Goal: Task Accomplishment & Management: Complete application form

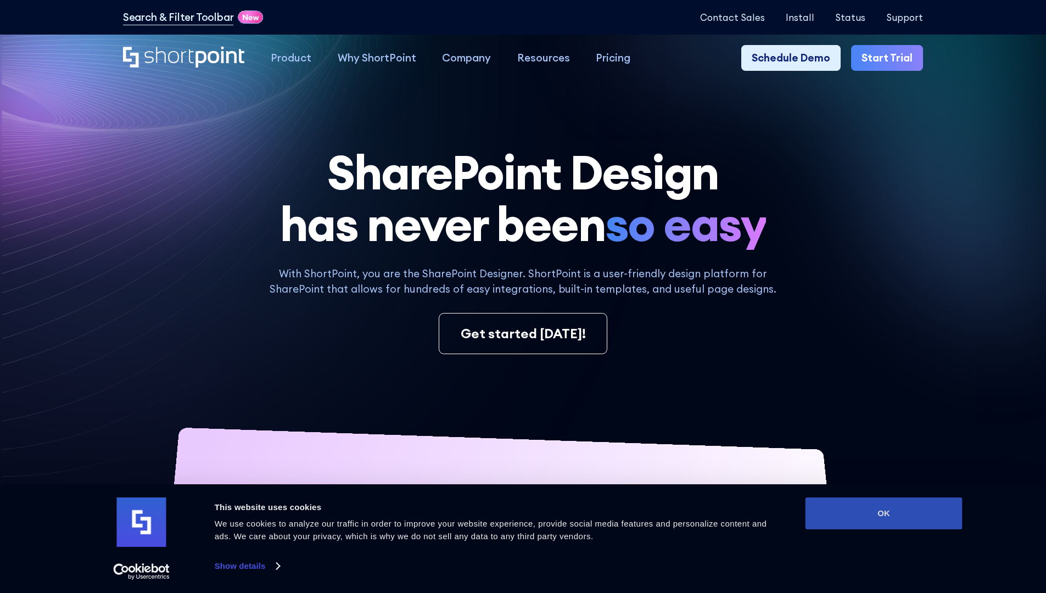
click at [883, 513] on button "OK" at bounding box center [883, 513] width 157 height 32
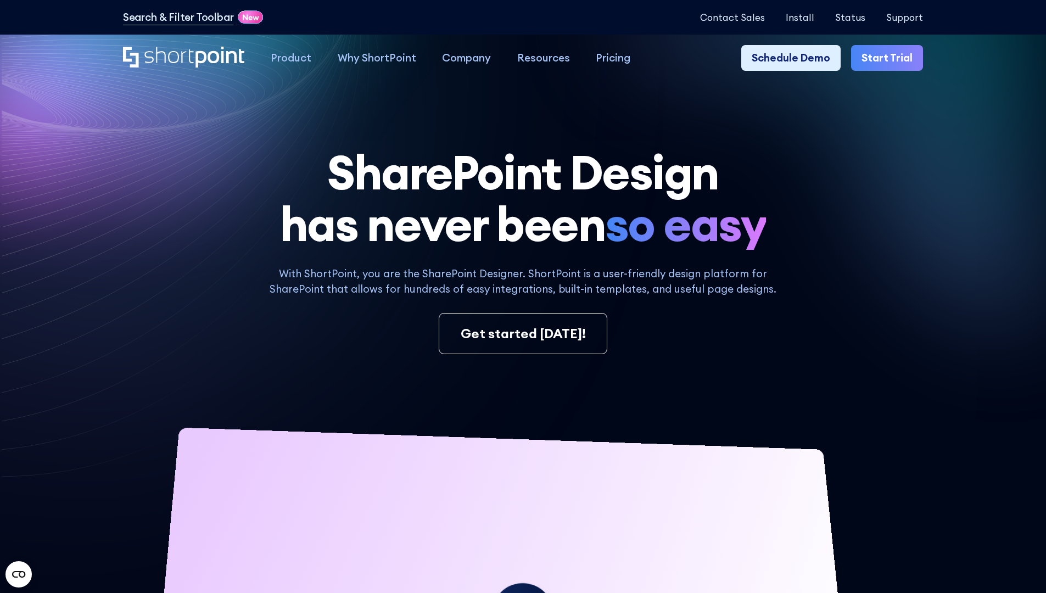
click at [891, 58] on link "Start Trial" at bounding box center [887, 58] width 72 height 26
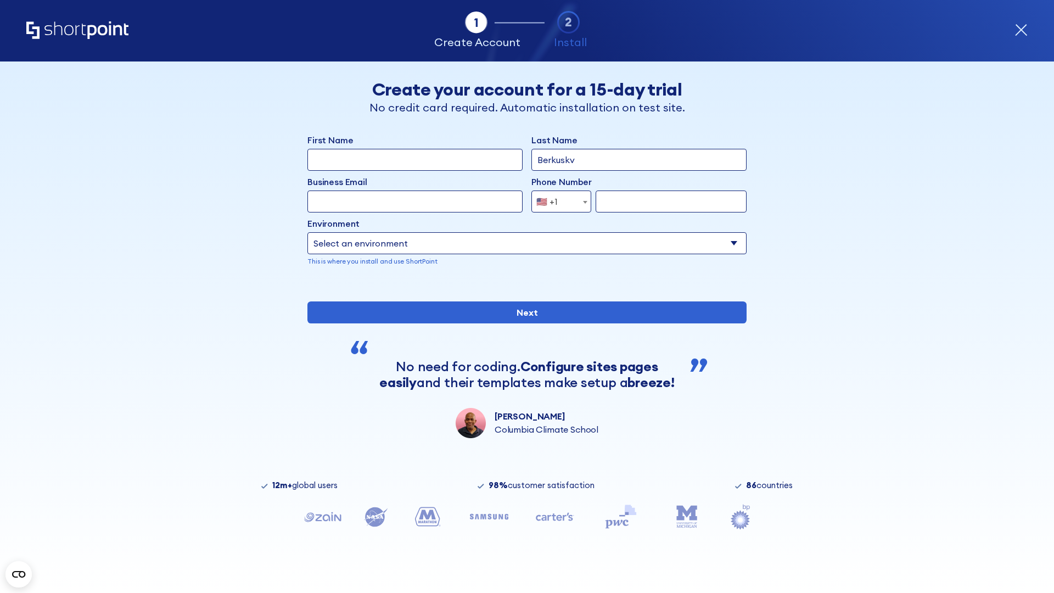
type input "Berkuskv"
type input "test@shortpoint.com"
type input "2125556789"
select select "Microsoft 365"
type input "2125556789"
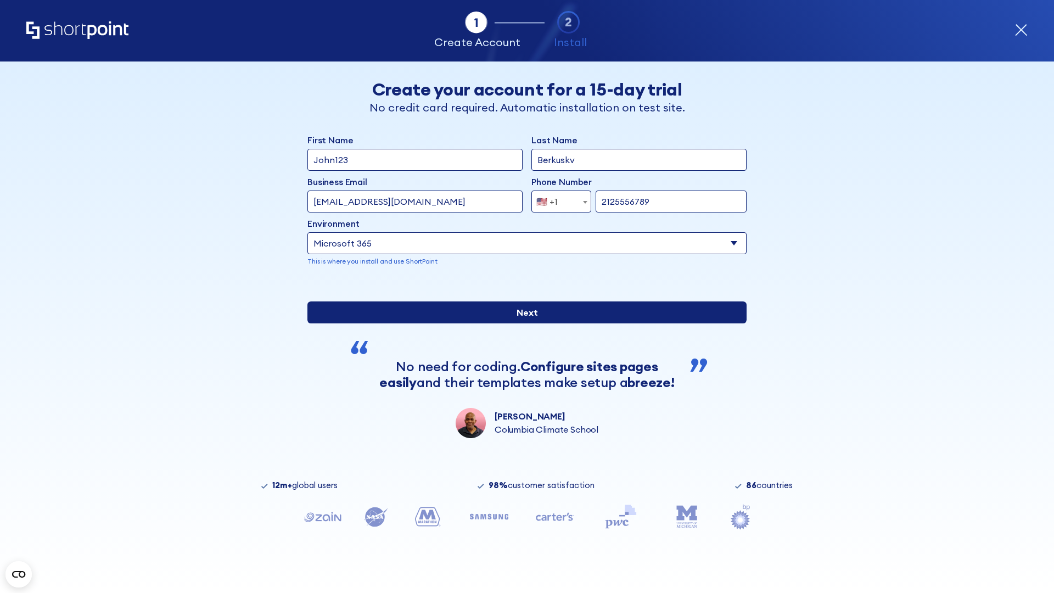
scroll to position [3, 0]
click at [523, 323] on input "Next" at bounding box center [526, 312] width 439 height 22
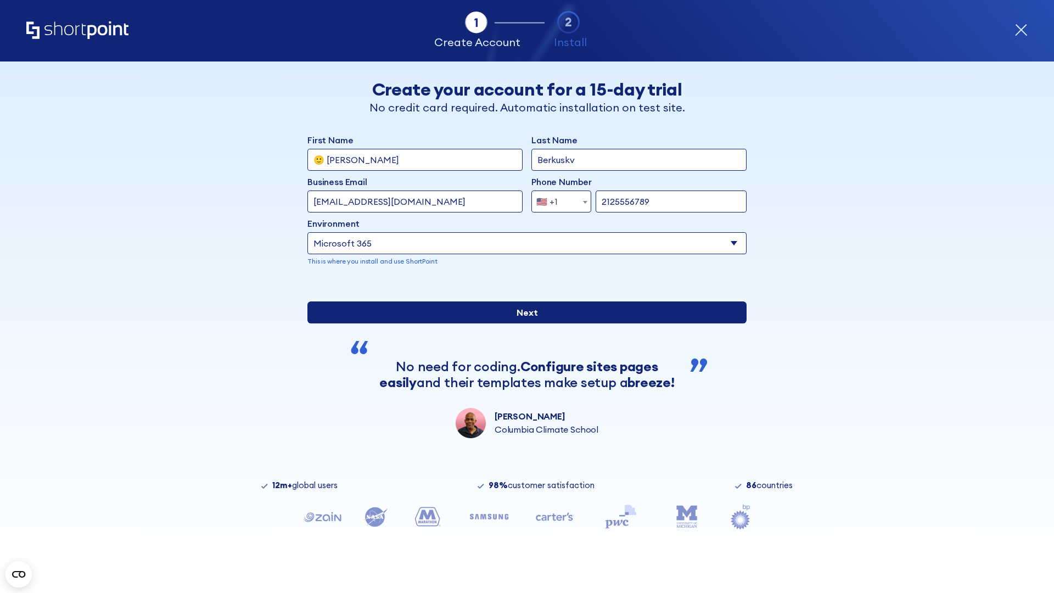
click at [523, 323] on input "Next" at bounding box center [526, 312] width 439 height 22
type input "Archebald"
click at [523, 323] on input "Next" at bounding box center [526, 312] width 439 height 22
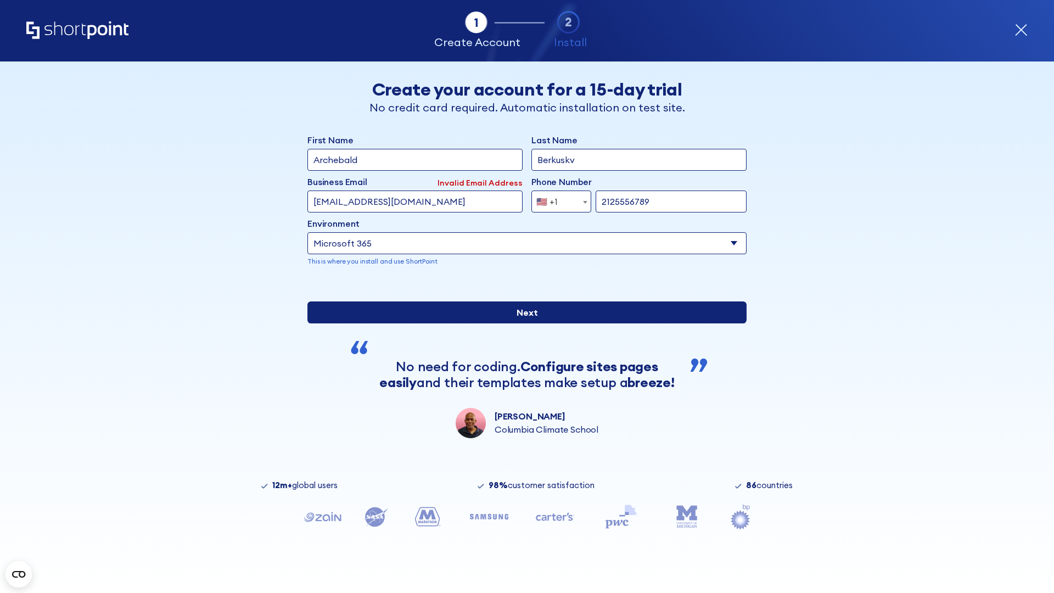
click at [523, 323] on input "Next" at bounding box center [526, 312] width 439 height 22
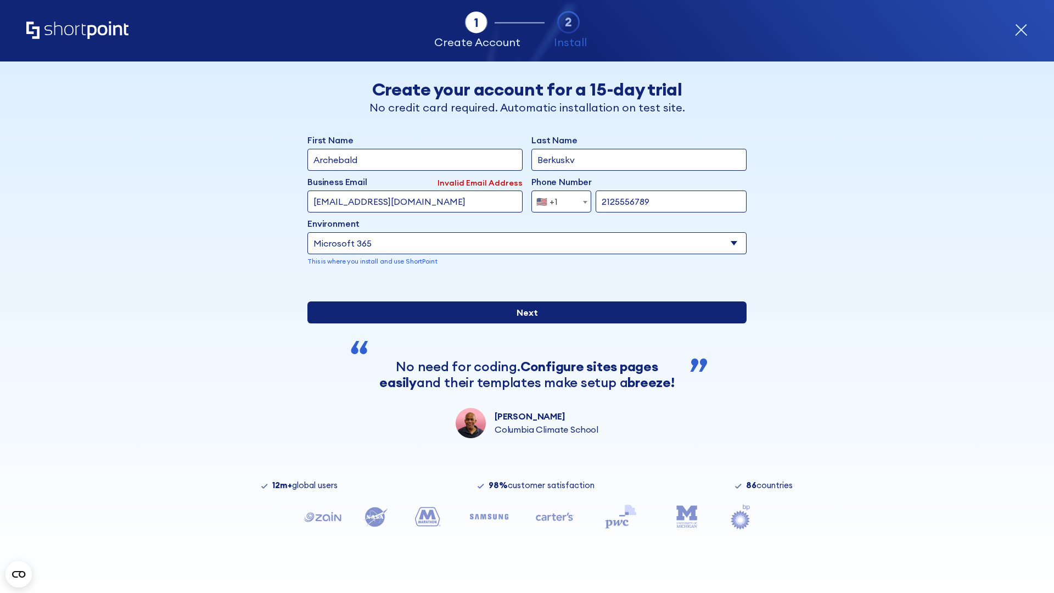
click at [523, 323] on input "Next" at bounding box center [526, 312] width 439 height 22
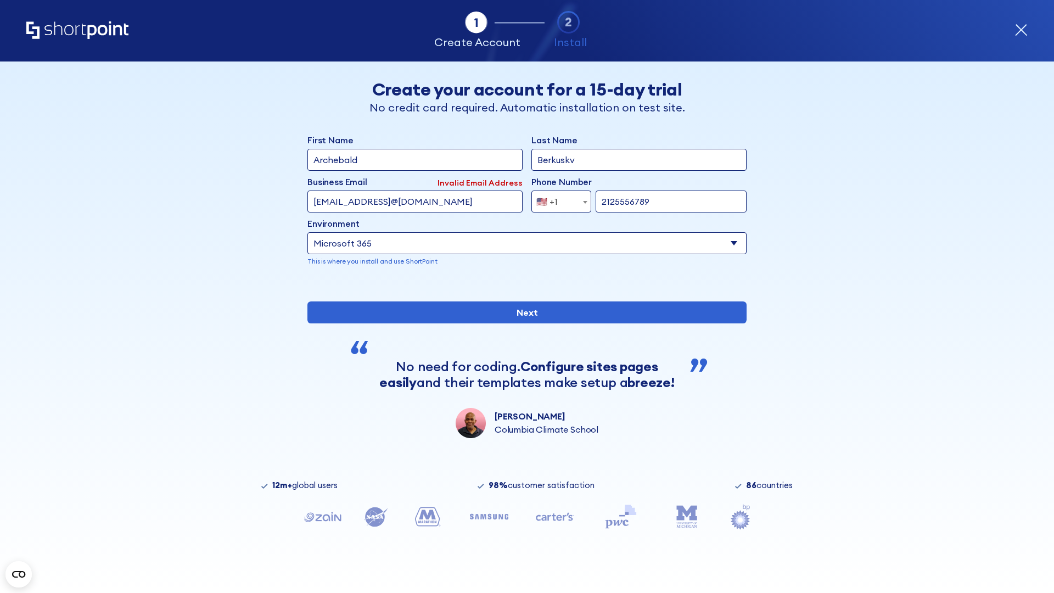
type input "testEmail@protonmail.comtest@shortpoint.com"
click at [557, 199] on span "🇺🇸 +1" at bounding box center [550, 202] width 37 height 22
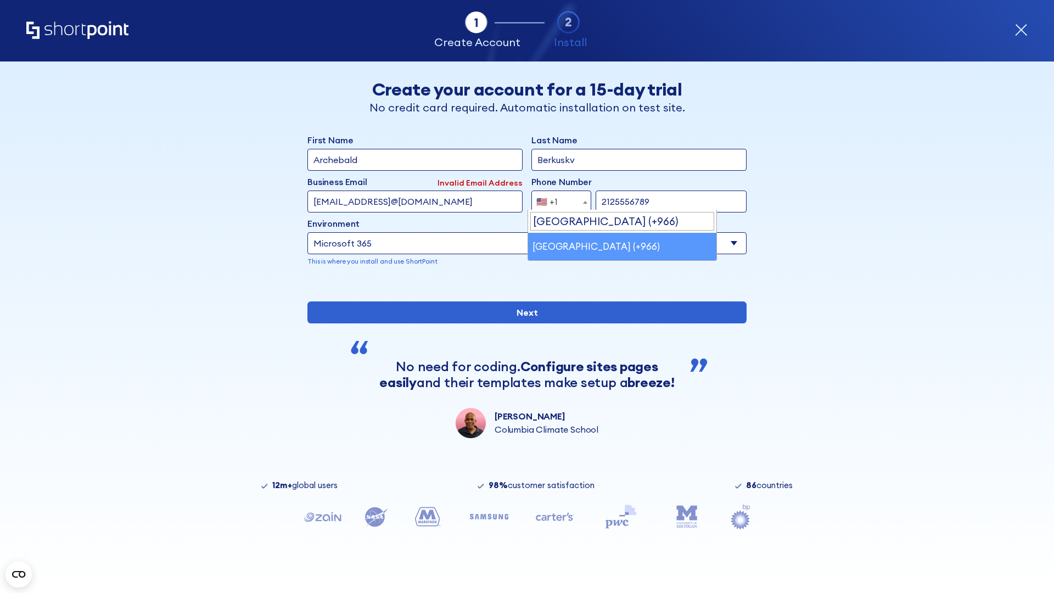
select select "+966"
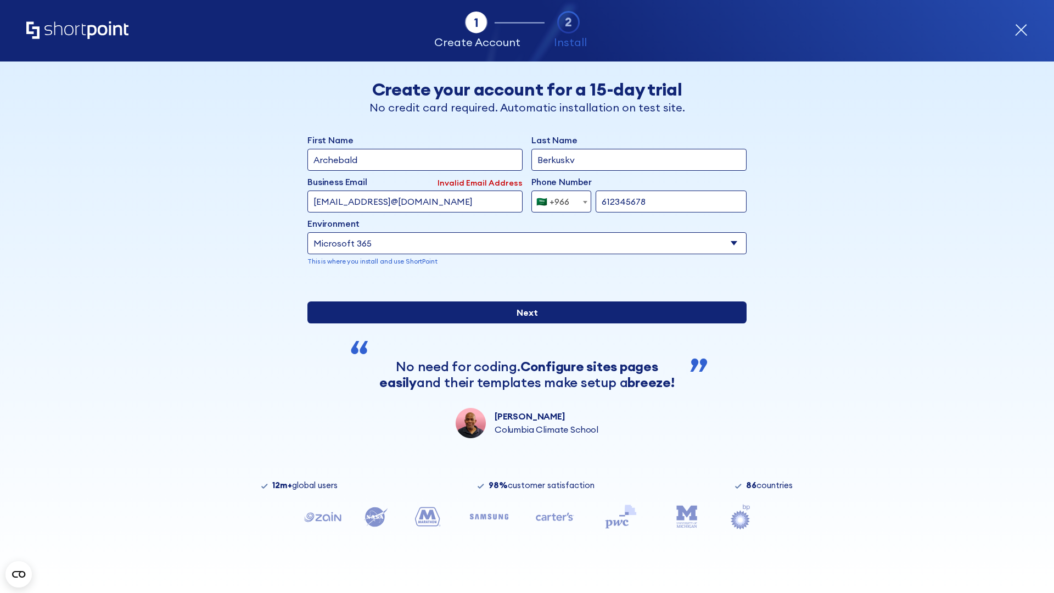
type input "612345678"
click at [523, 323] on input "Next" at bounding box center [526, 312] width 439 height 22
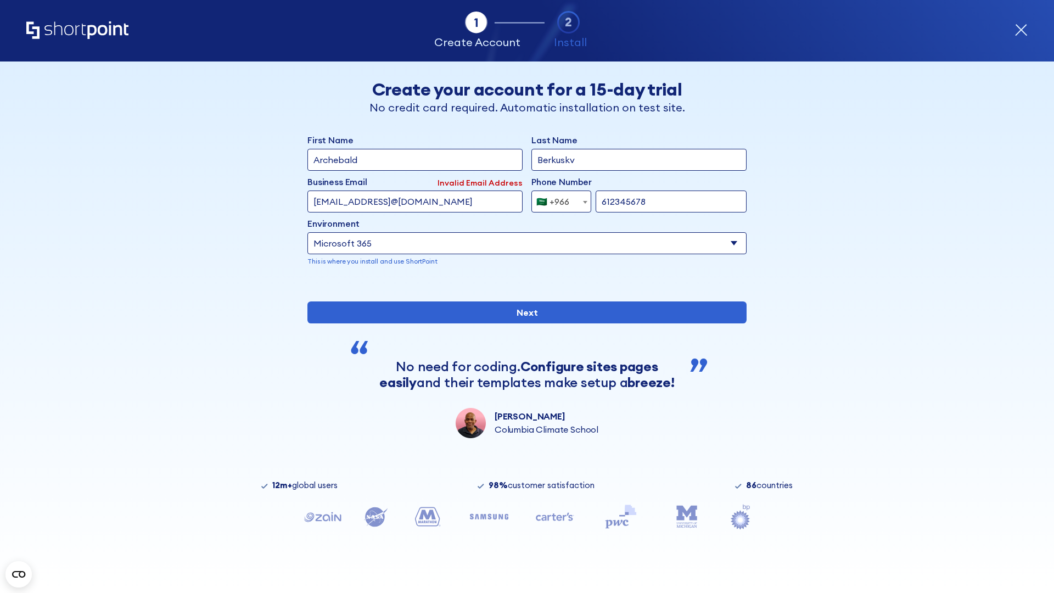
click at [557, 199] on div "🇸🇦 +966" at bounding box center [552, 202] width 33 height 22
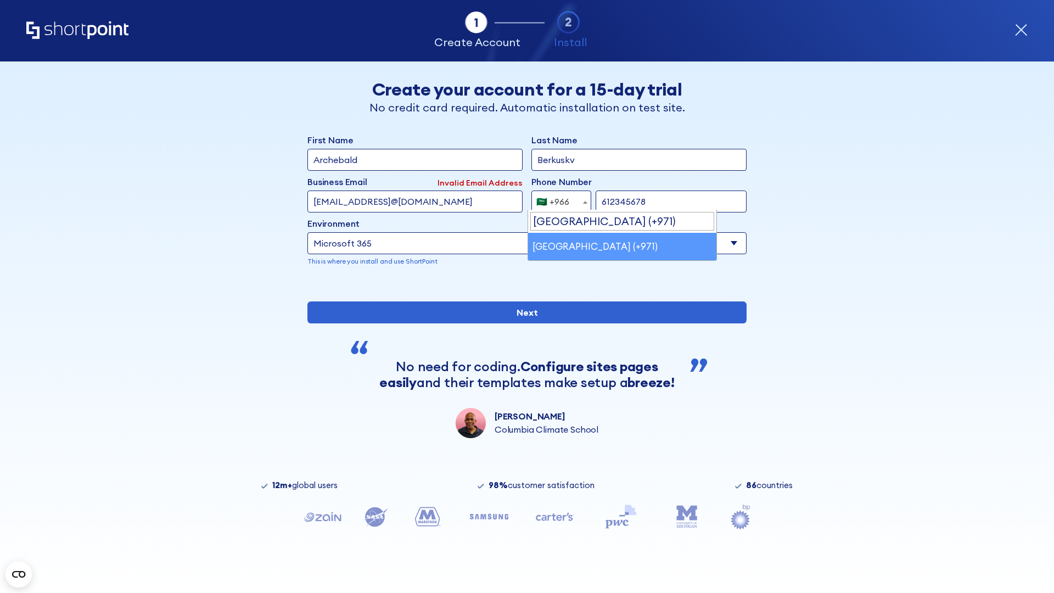
select select "+971"
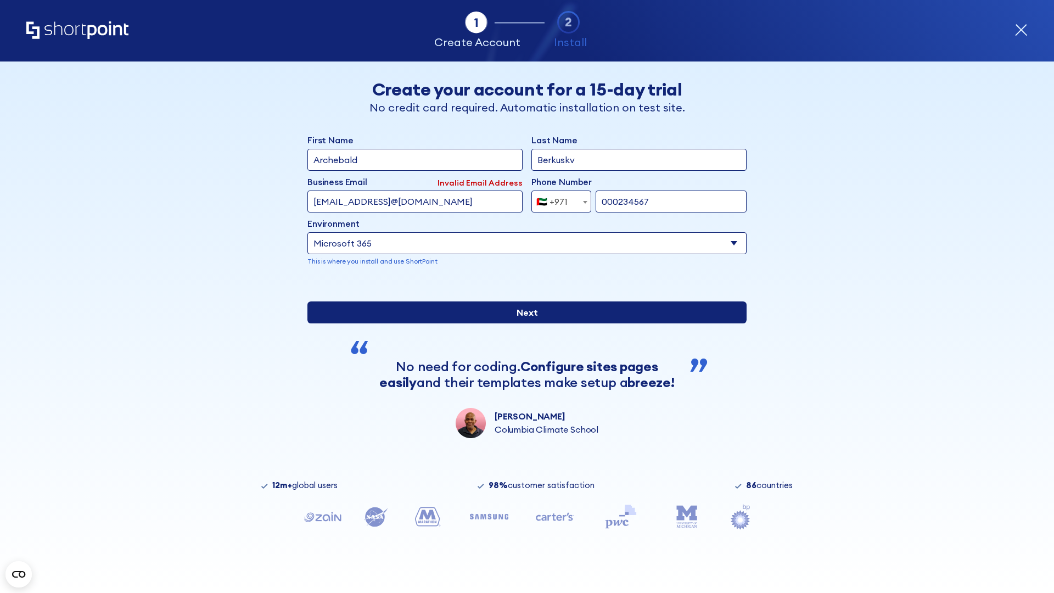
type input "000234567"
click at [523, 323] on input "Next" at bounding box center [526, 312] width 439 height 22
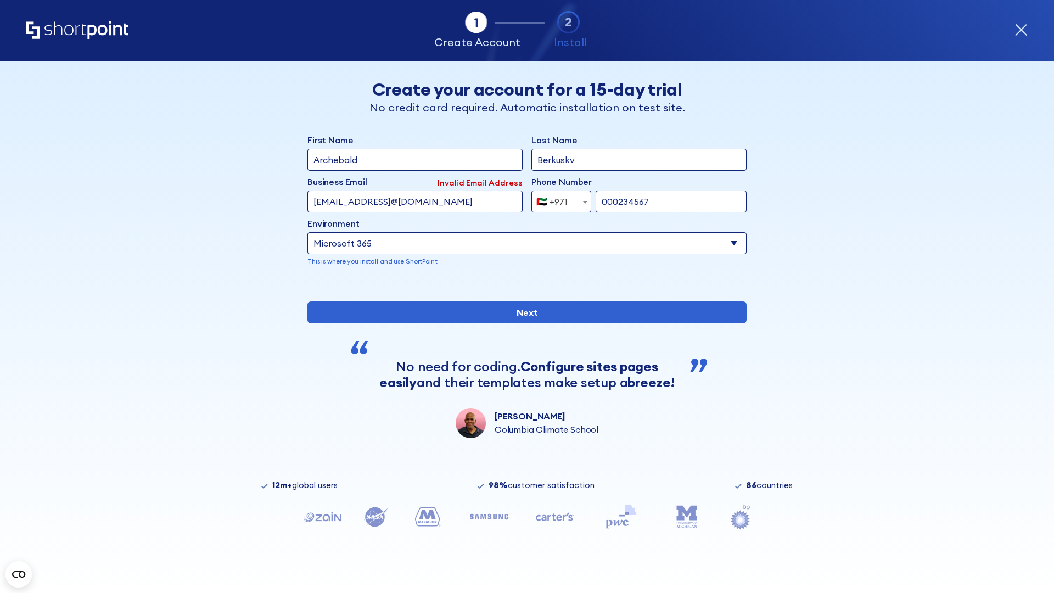
click at [557, 199] on div "🇦🇪 +971" at bounding box center [551, 202] width 31 height 22
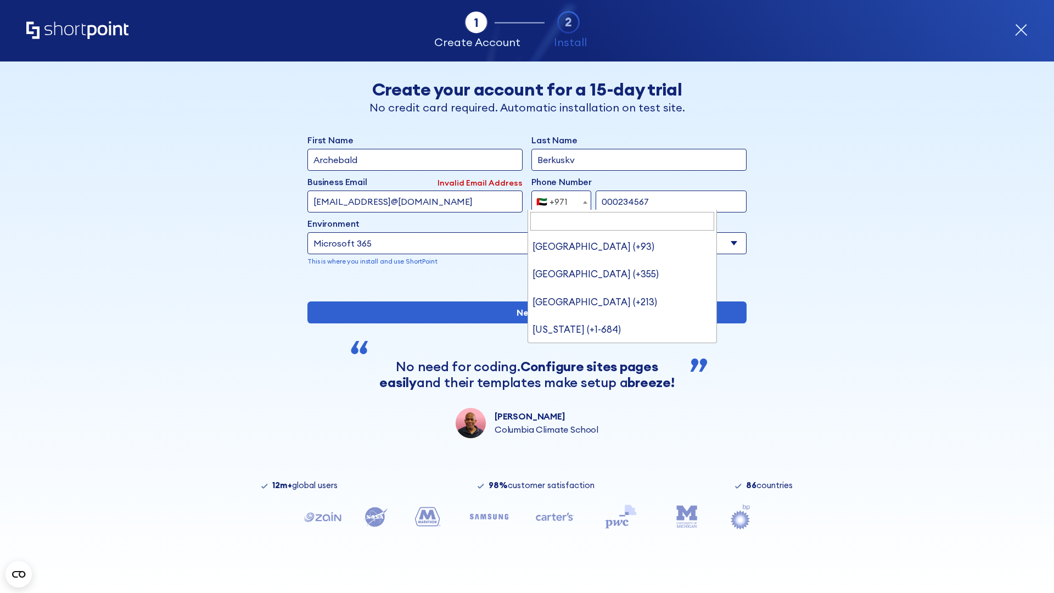
type input "[GEOGRAPHIC_DATA] (+44)"
select select "+44"
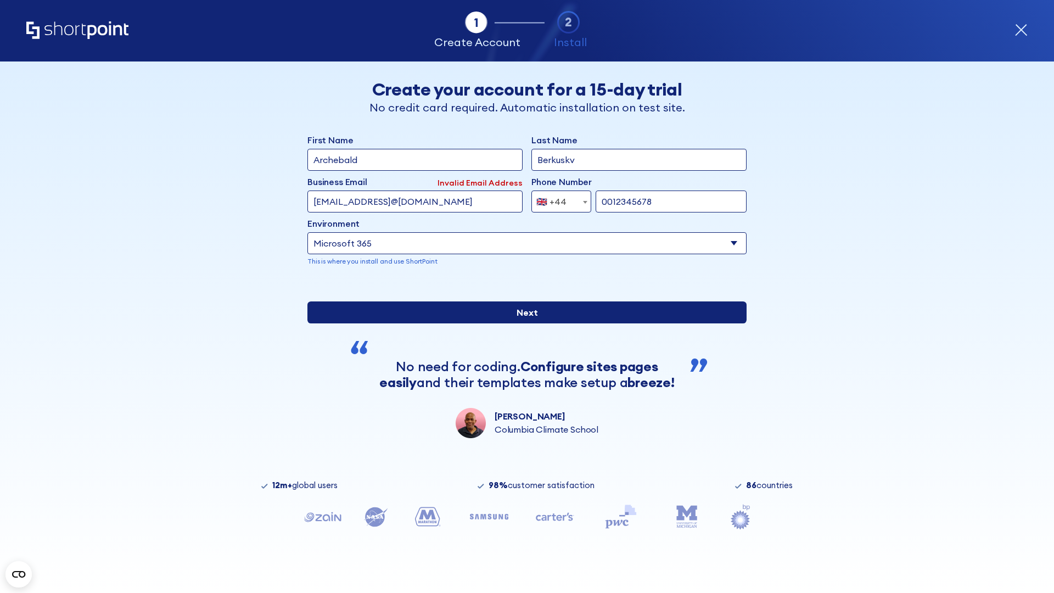
type input "0012345678"
click at [523, 323] on input "Next" at bounding box center [526, 312] width 439 height 22
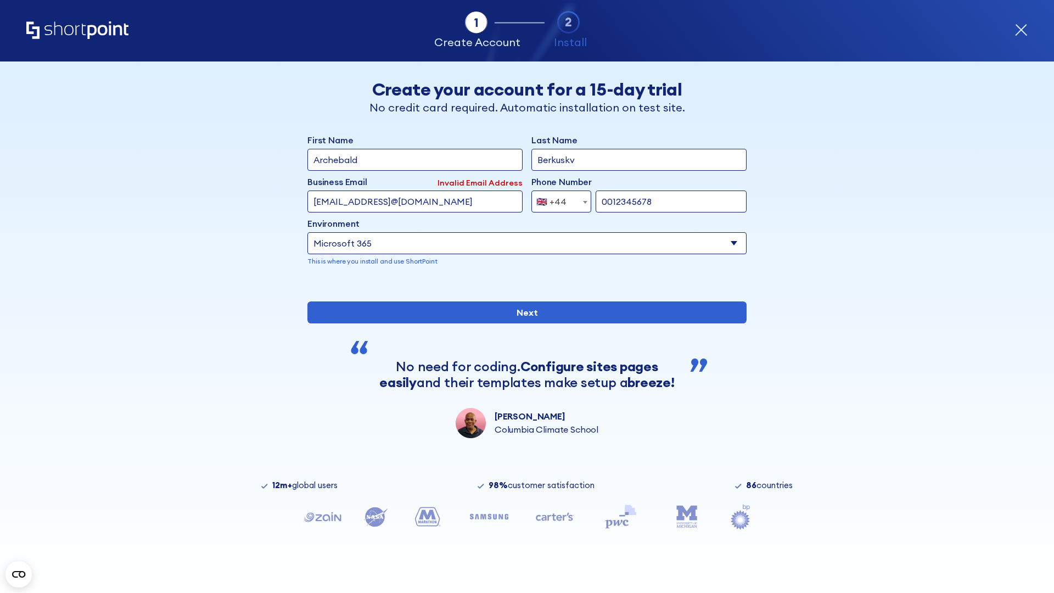
click at [557, 199] on div "🇬🇧 +44" at bounding box center [551, 202] width 30 height 22
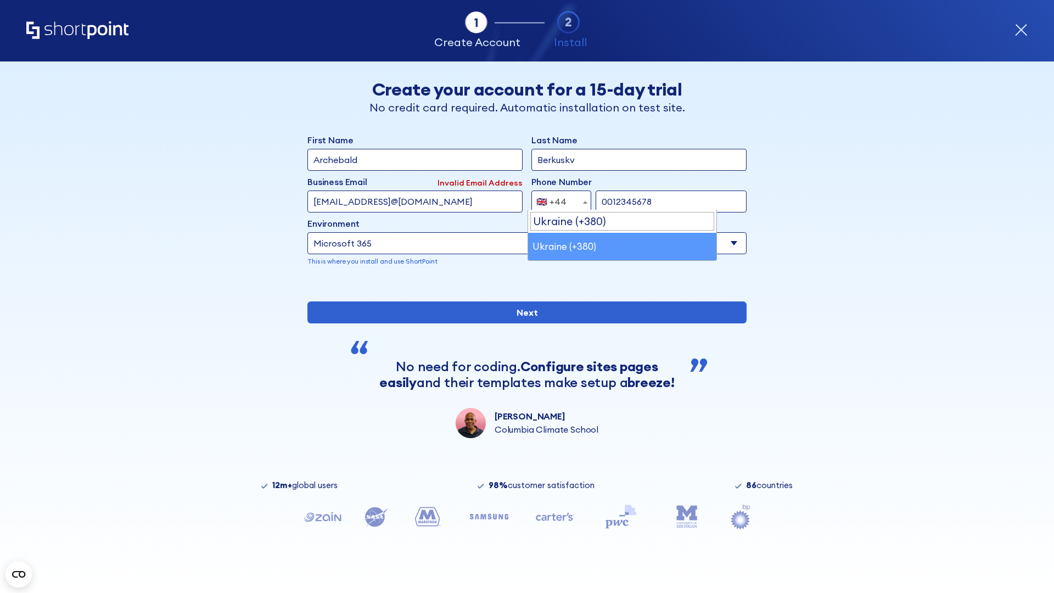
select select "+380"
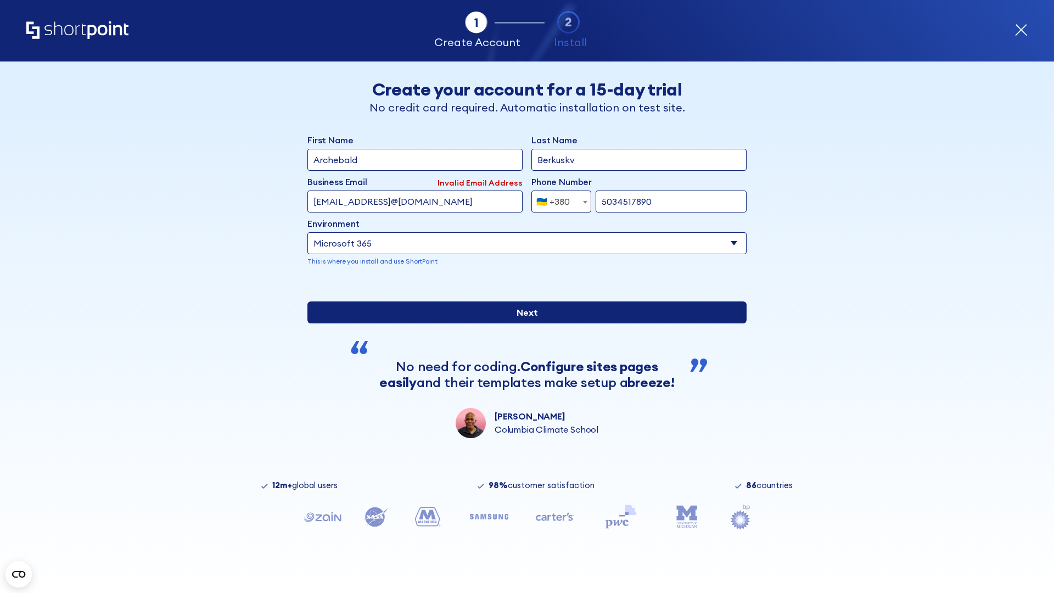
type input "5034517890"
click at [523, 323] on input "Next" at bounding box center [526, 312] width 439 height 22
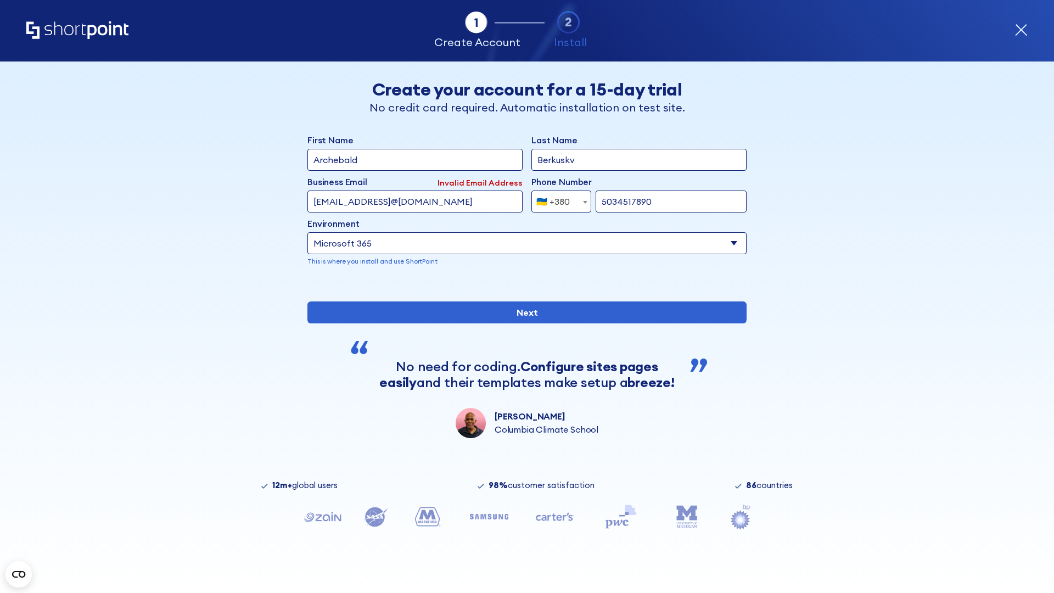
click at [557, 199] on div "🇺🇦 +380" at bounding box center [552, 202] width 33 height 22
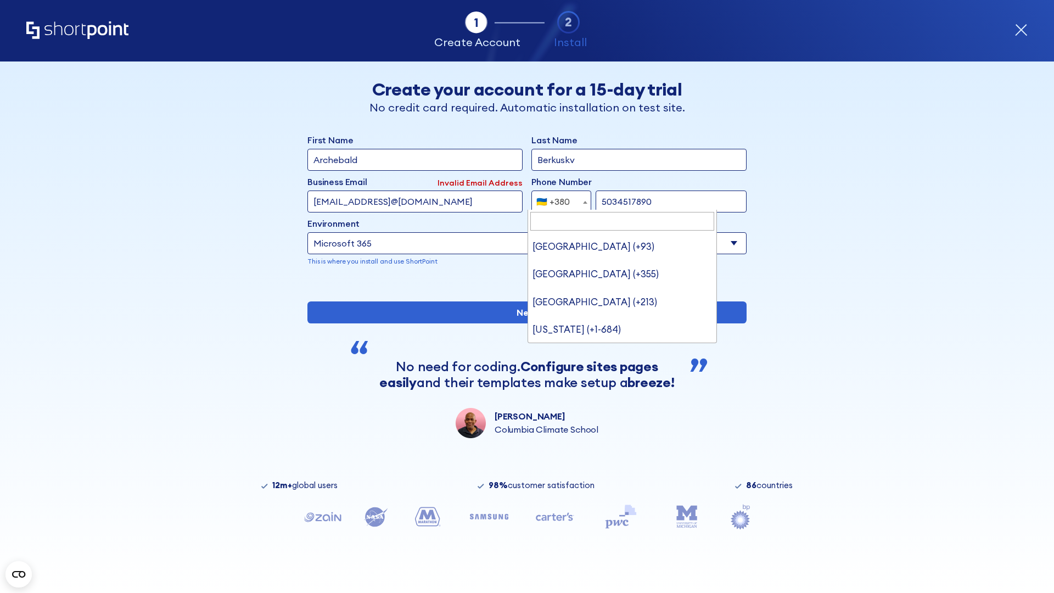
type input "United States (+1)"
select select "+1"
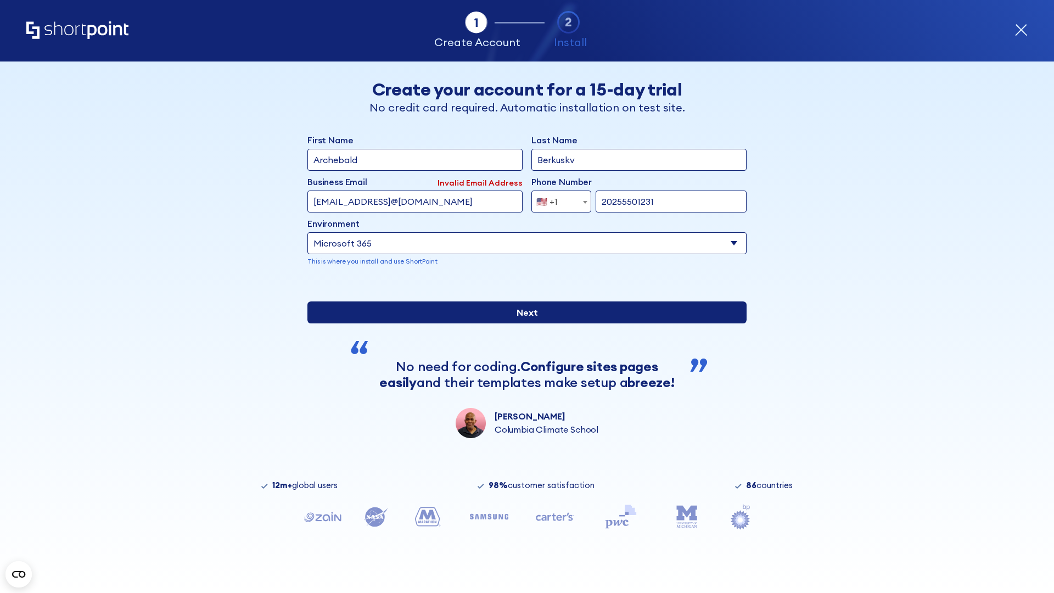
type input "20255501231"
click at [523, 323] on input "Next" at bounding box center [526, 312] width 439 height 22
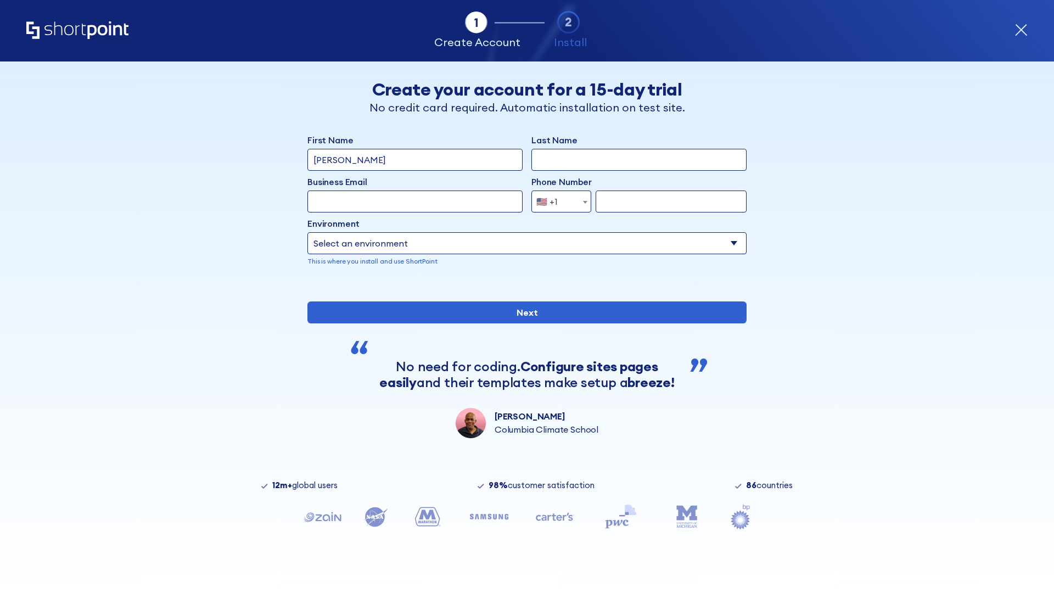
type input "Mary-Jane"
type input "Berkuskv"
type input "john@company.com"
click at [557, 199] on span "🇺🇸 +1" at bounding box center [550, 202] width 37 height 22
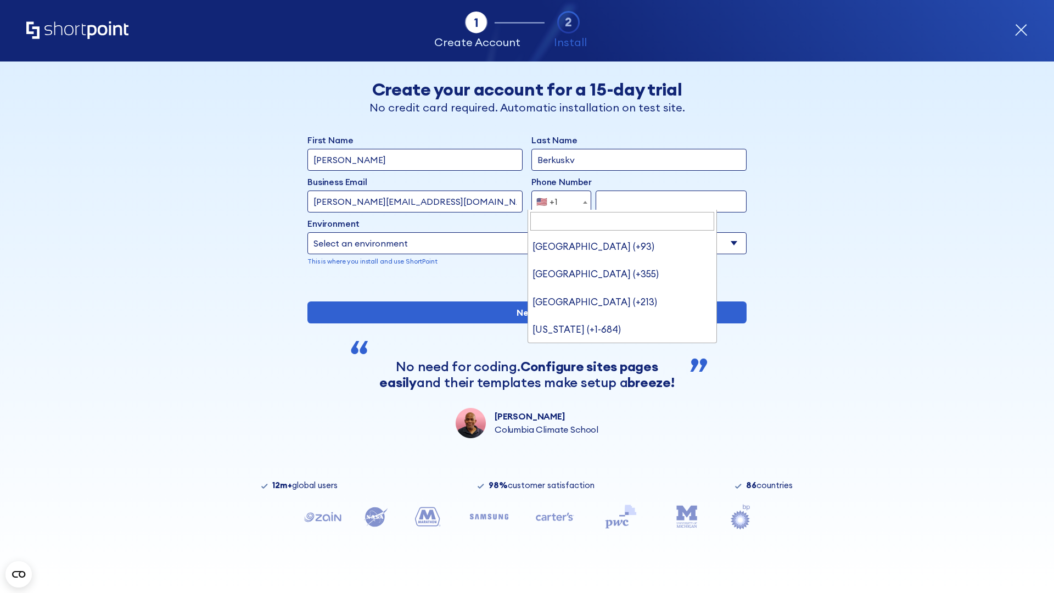
scroll to position [3, 0]
type input "Saudi Arabia (+966)"
select select "+966"
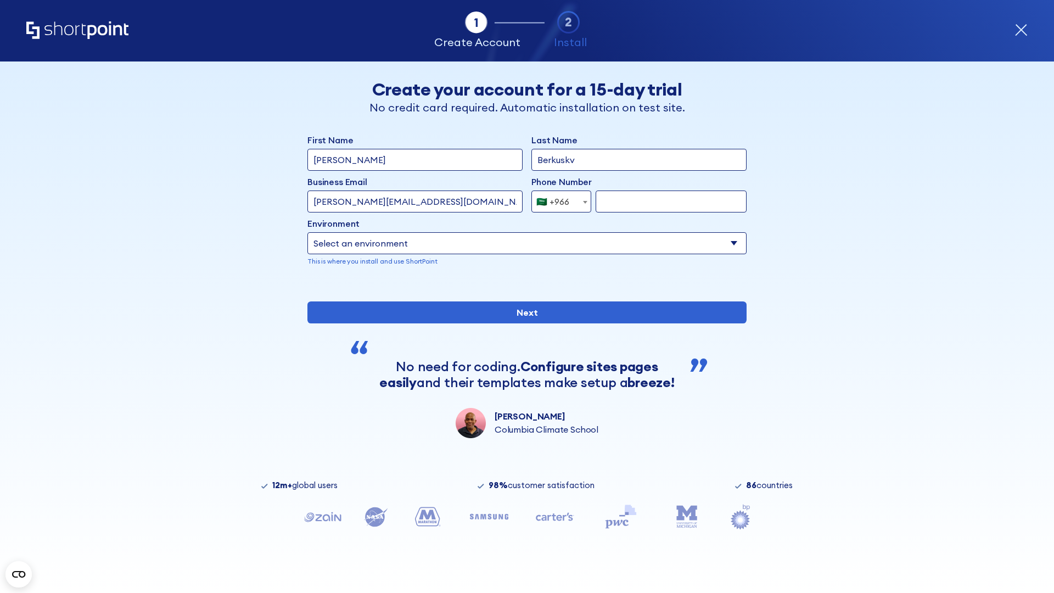
type input "512345678"
select select "Microsoft 365"
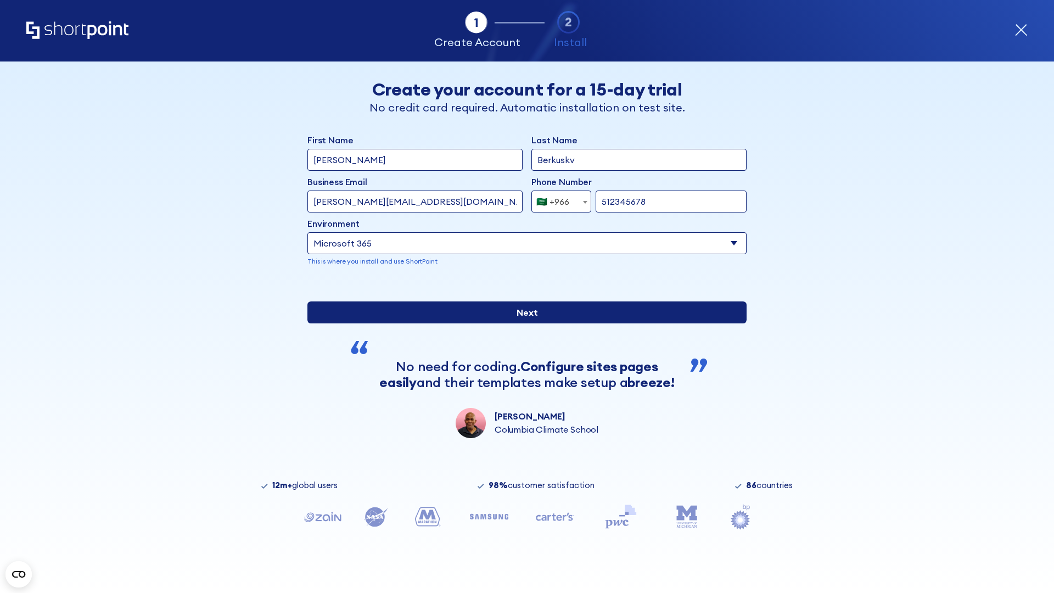
type input "512345678"
click at [523, 323] on input "Next" at bounding box center [526, 312] width 439 height 22
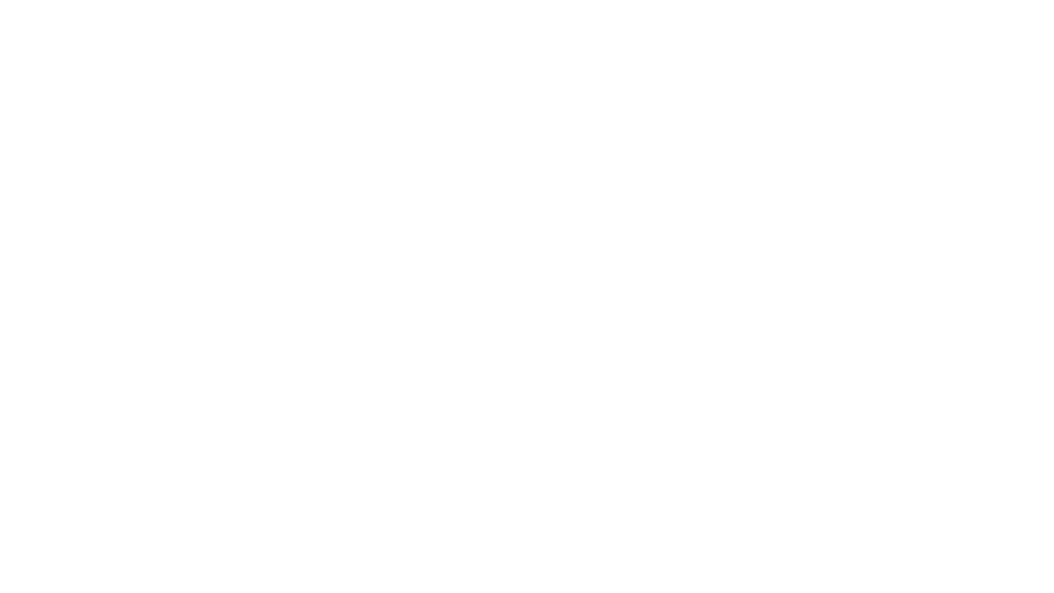
select select "+966"
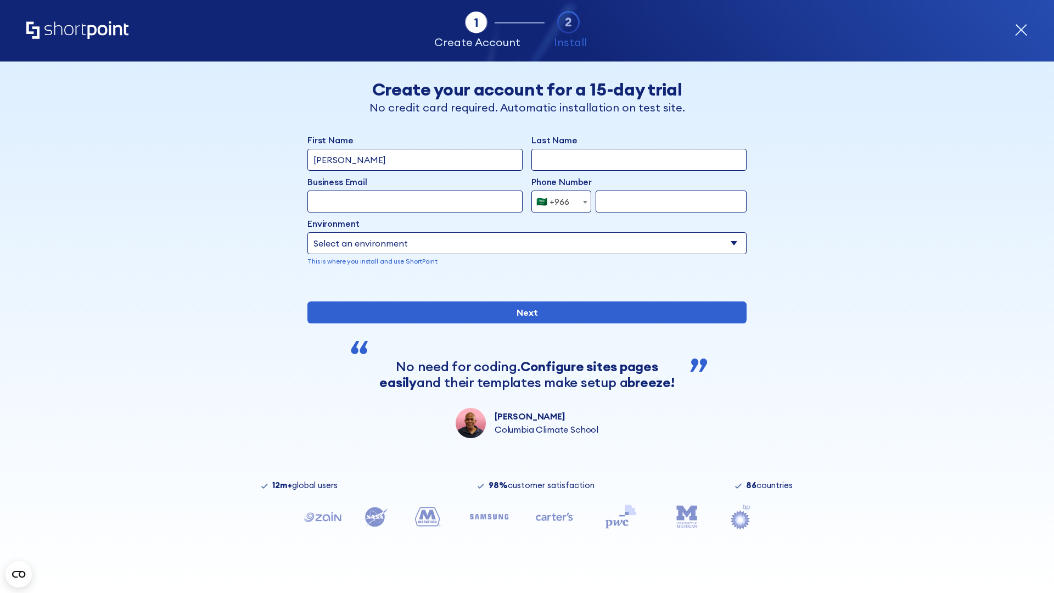
type input "D'Souza"
type input "Berkuskv"
type input "hr@mybusiness.org"
click at [557, 202] on div "🇸🇦 +966" at bounding box center [552, 202] width 33 height 22
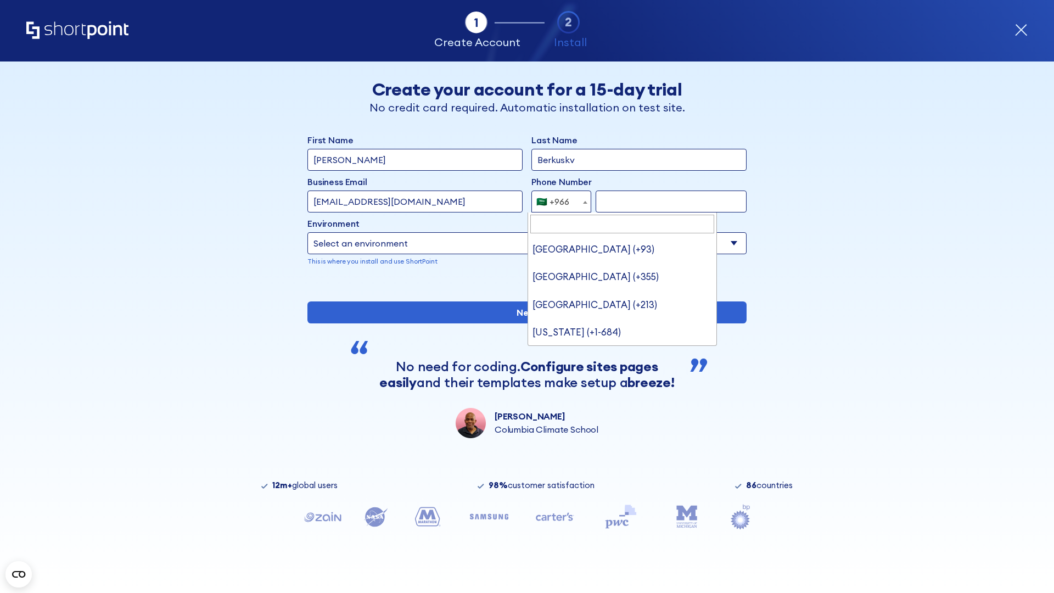
type input "[GEOGRAPHIC_DATA] (+971)"
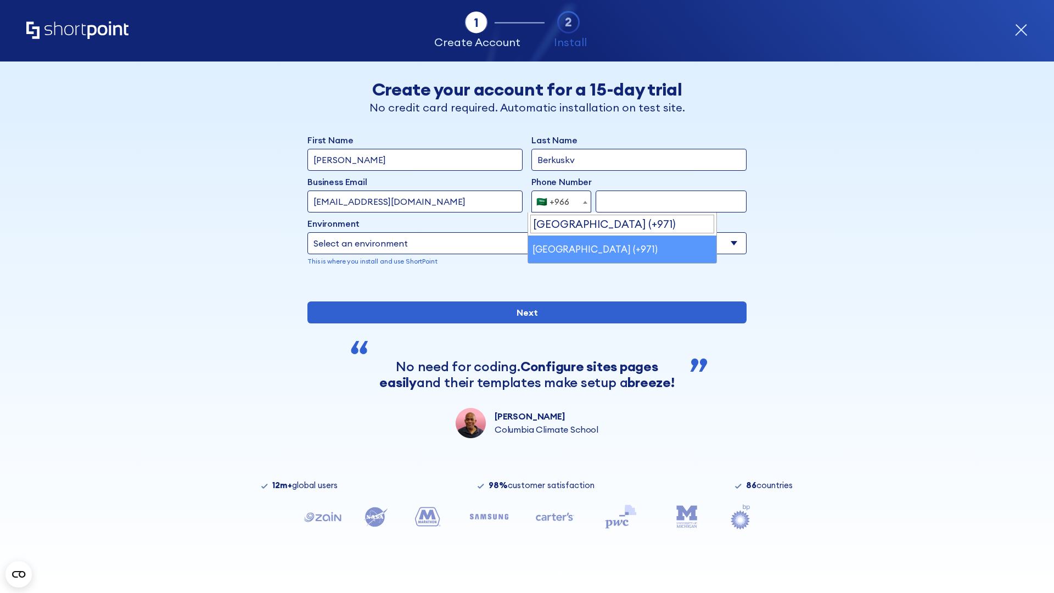
select select "+971"
type input "501234567"
select select "Microsoft 365"
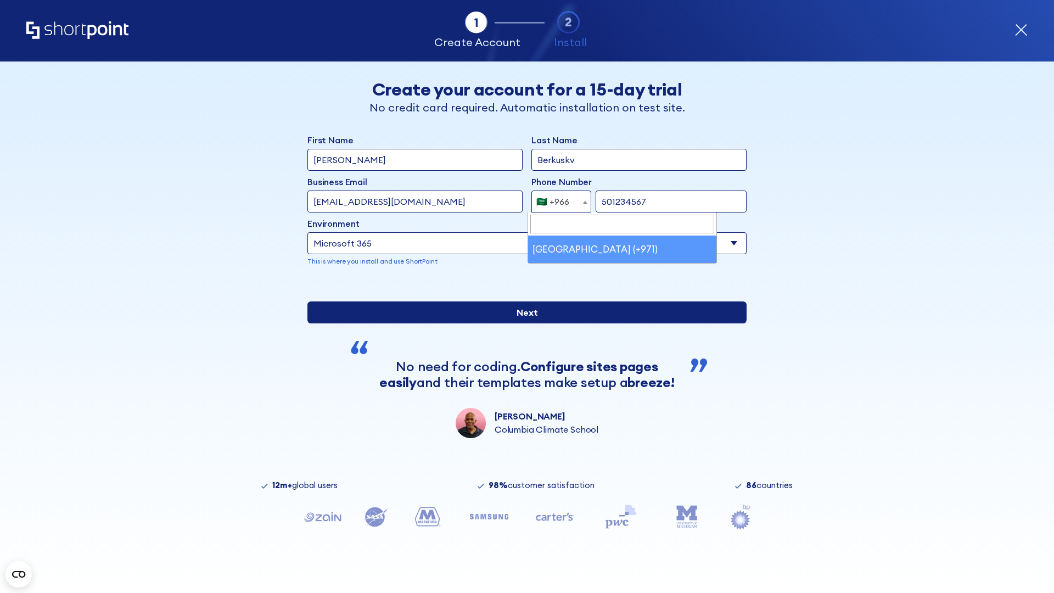
type input "501234567"
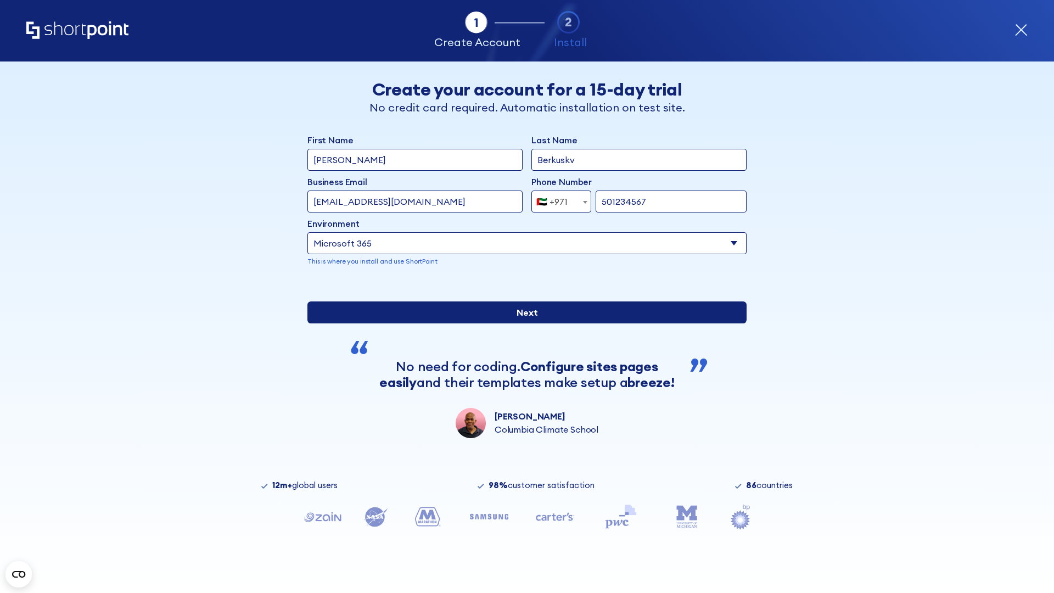
click at [523, 323] on input "Next" at bounding box center [526, 312] width 439 height 22
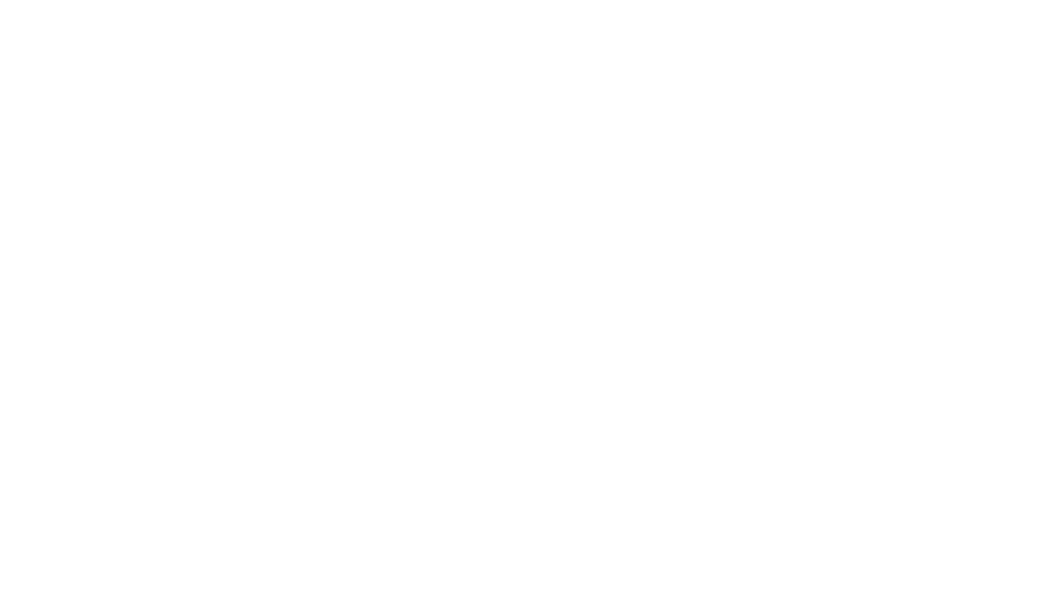
select select "+971"
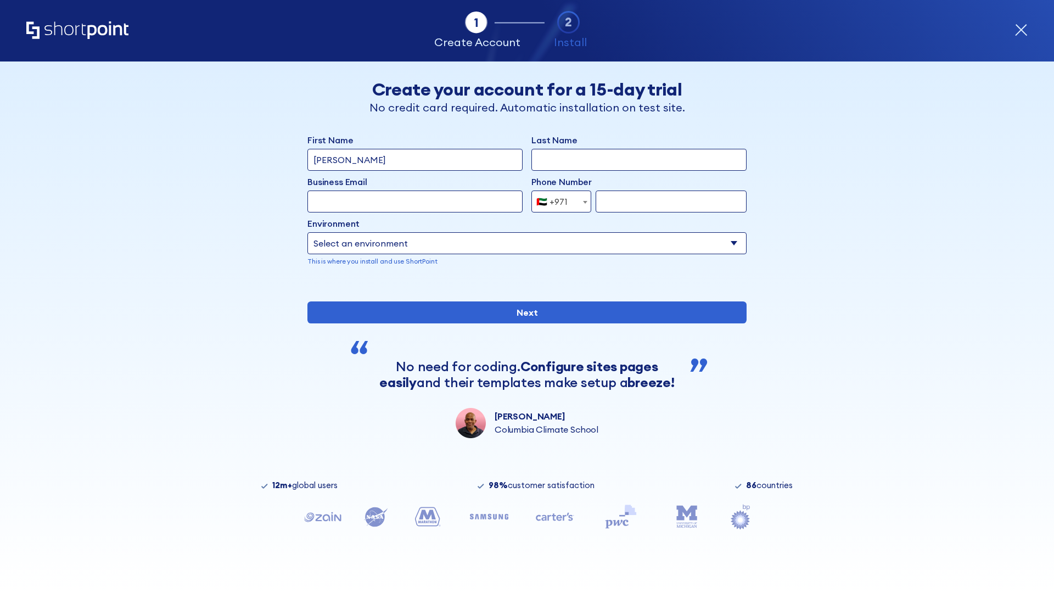
type input "[PERSON_NAME]"
type input "Berkuskv"
type input "[EMAIL_ADDRESS][DOMAIN_NAME]"
click at [557, 202] on div "🇦🇪 +971" at bounding box center [551, 202] width 31 height 22
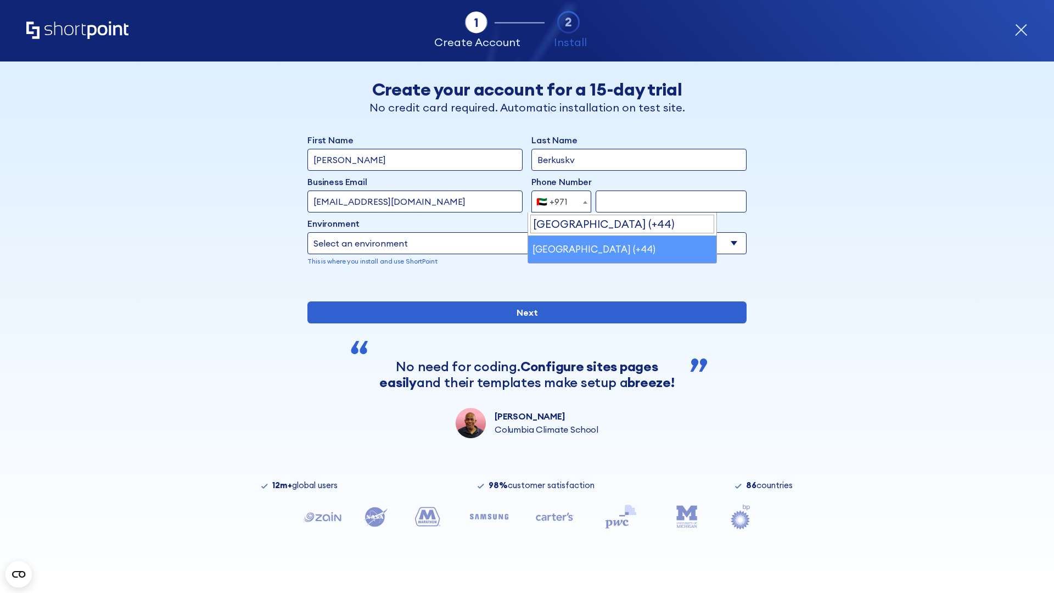
select select "+44"
type input "7912345678"
select select "Microsoft 365"
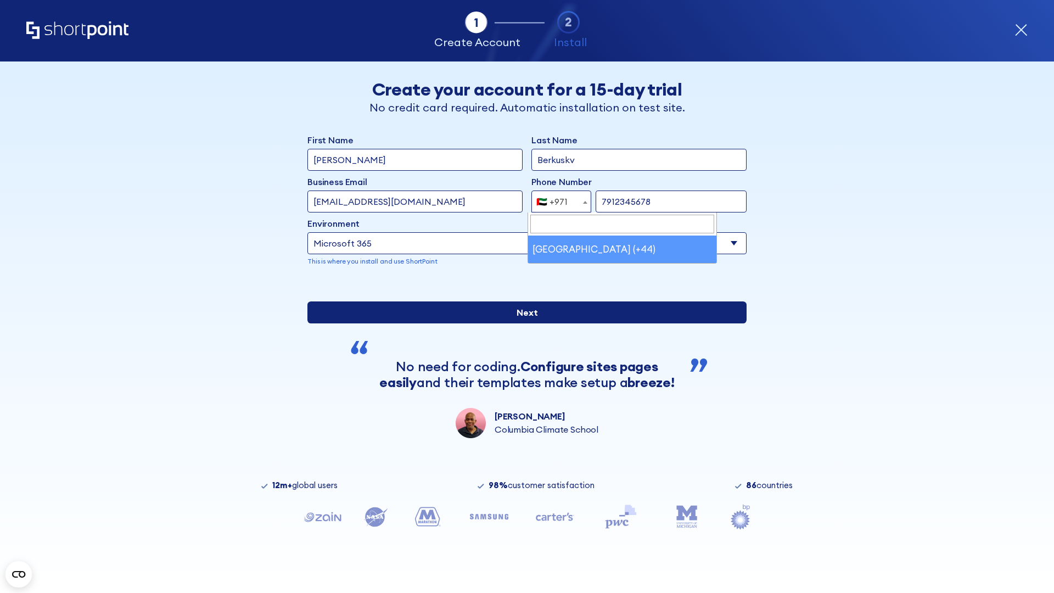
type input "7912345678"
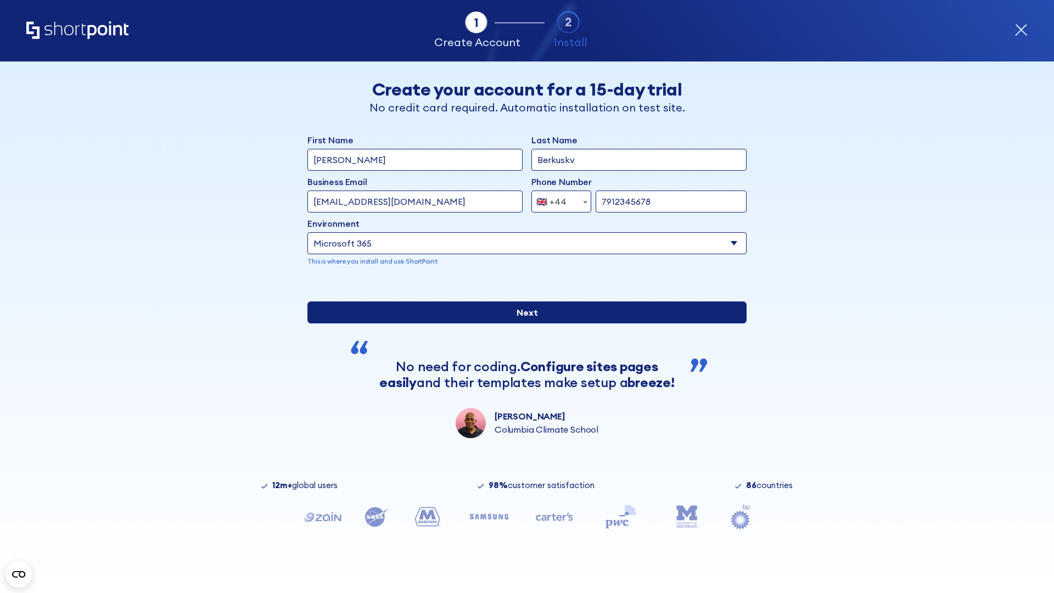
click at [523, 323] on input "Next" at bounding box center [526, 312] width 439 height 22
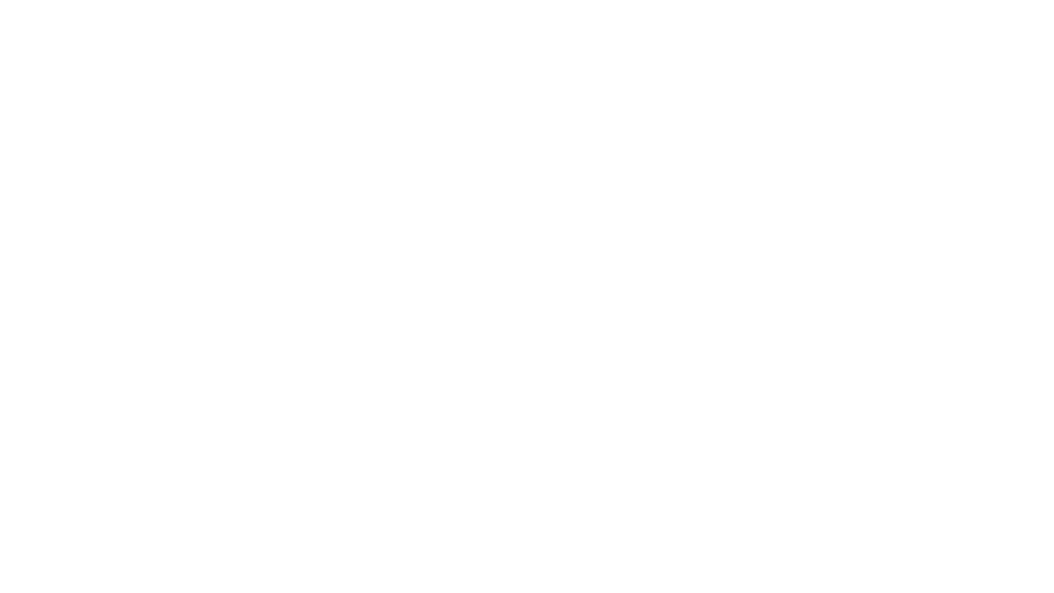
select select "+44"
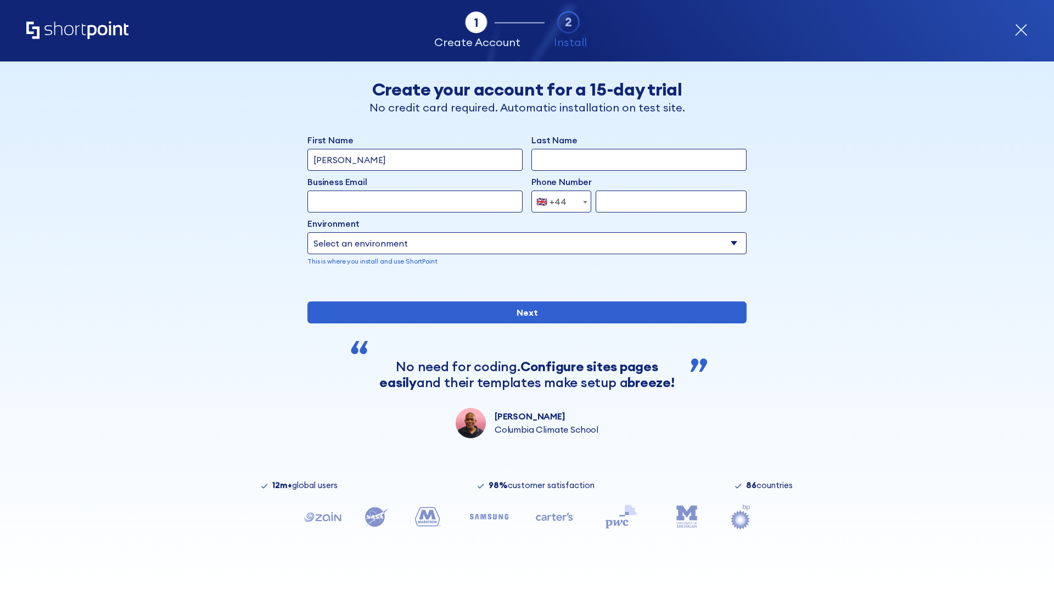
type input "JR Smith"
type input "Berkuskv"
type input "info@startup.tech"
click at [557, 202] on div "🇬🇧 +44" at bounding box center [551, 202] width 30 height 22
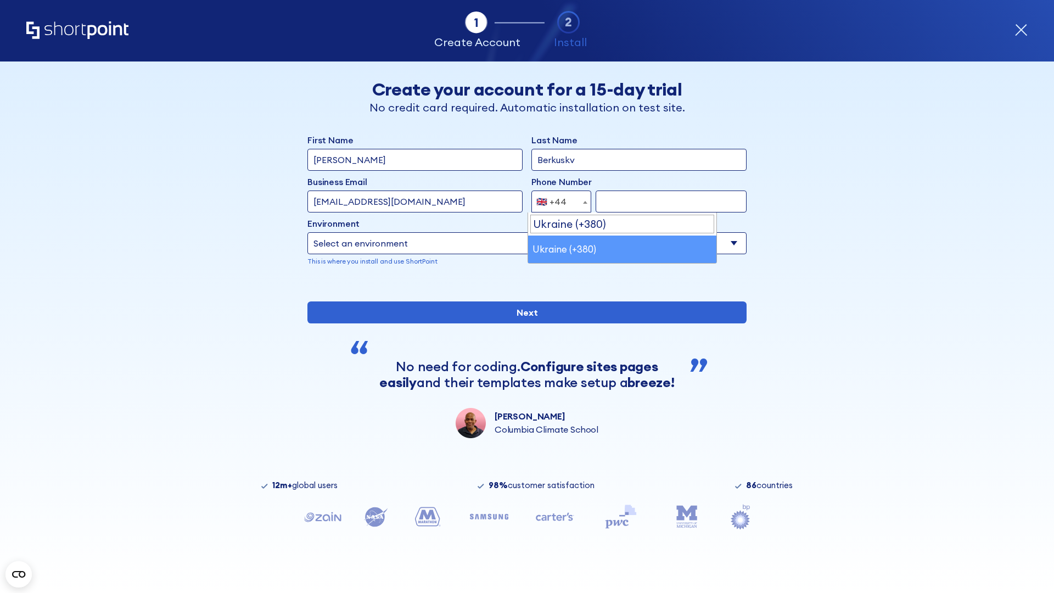
select select "+380"
type input "663451789"
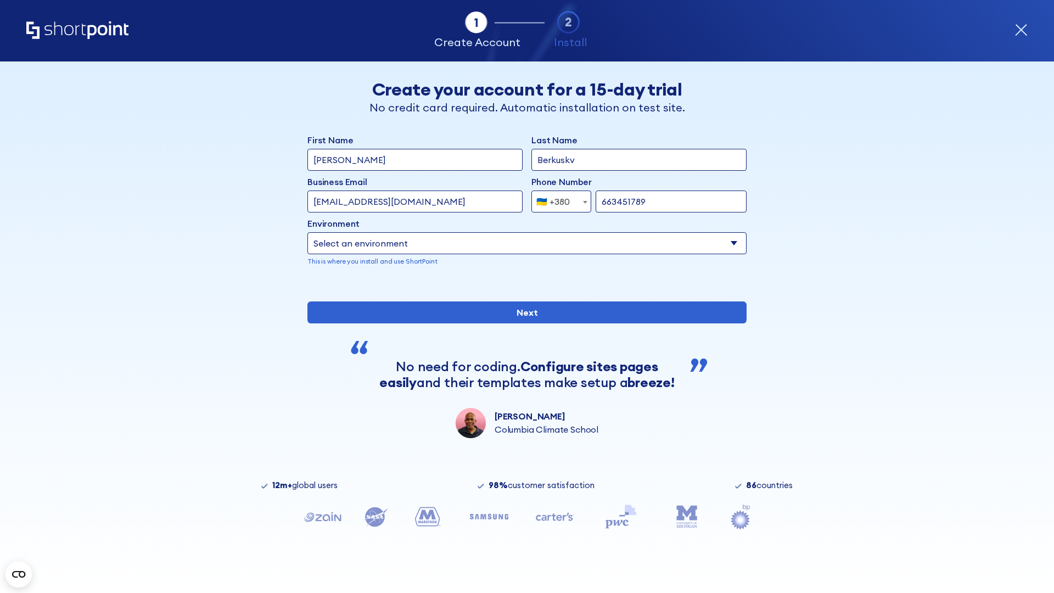
select select "Microsoft 365"
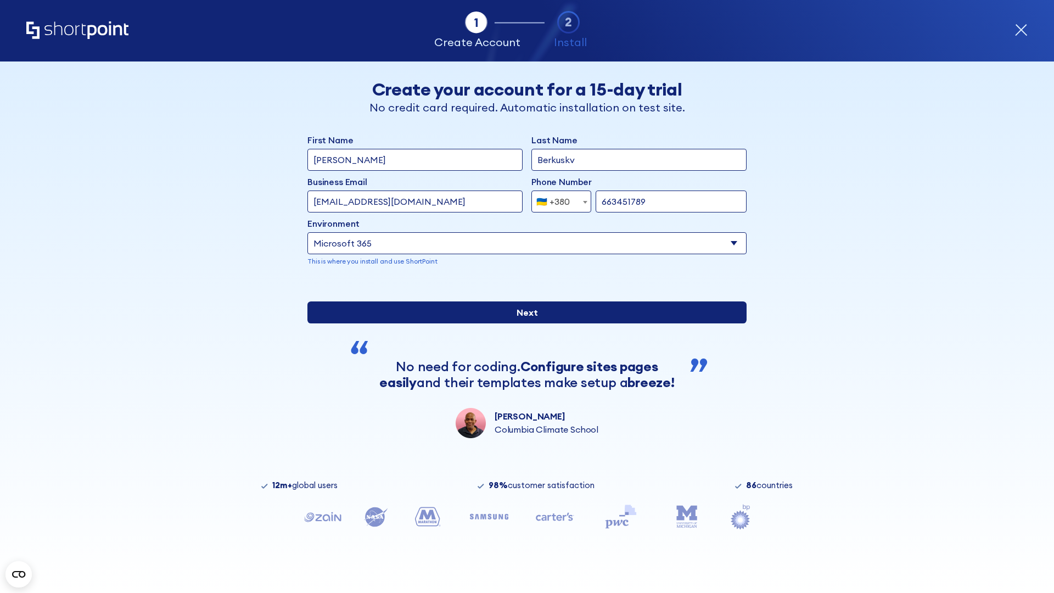
type input "663451789"
click at [523, 323] on input "Next" at bounding box center [526, 312] width 439 height 22
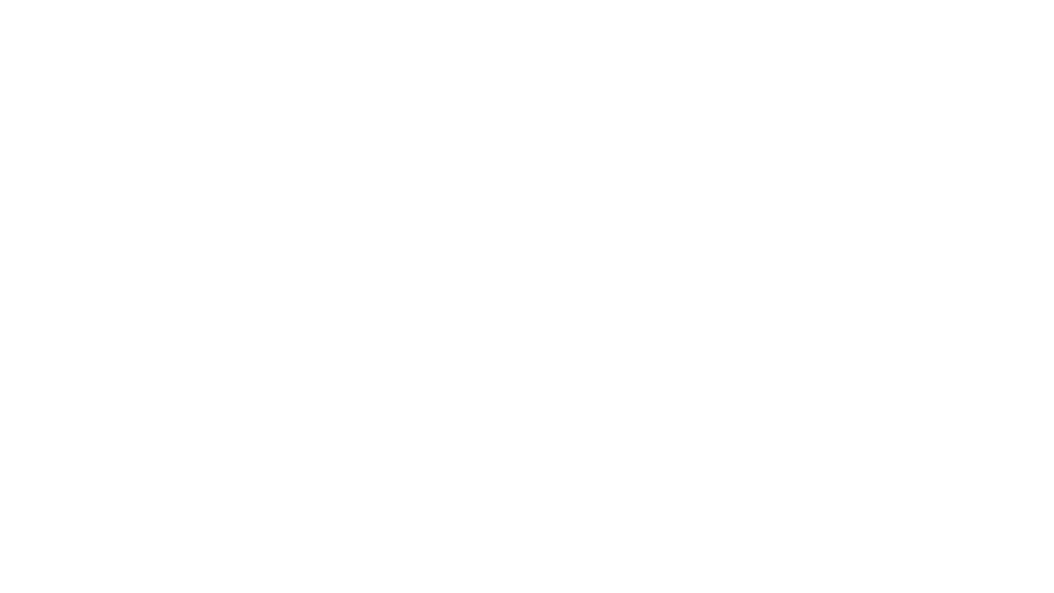
select select "+380"
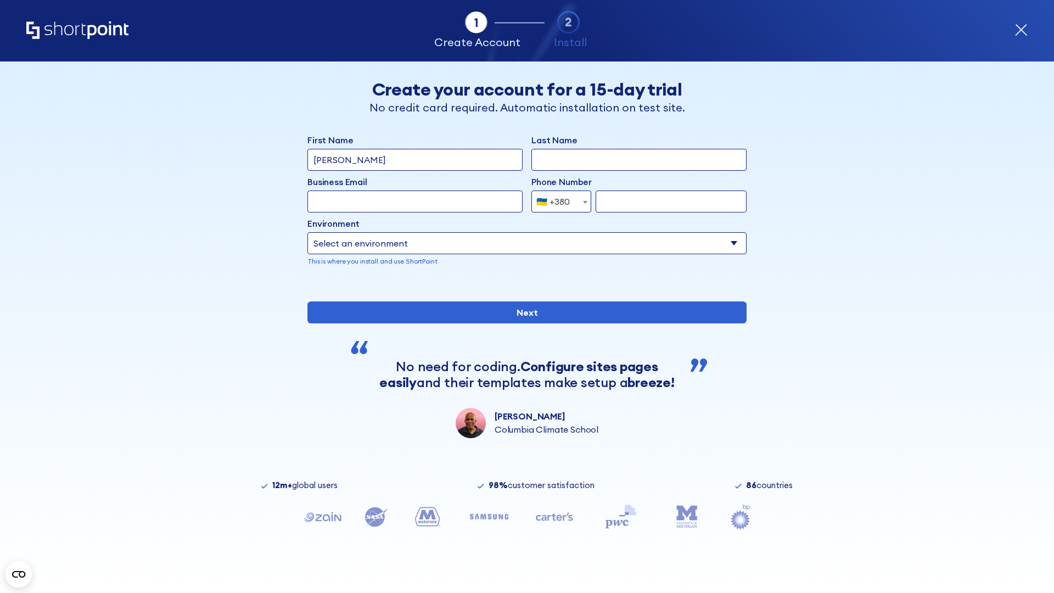
type input "[PERSON_NAME]"
type input "Berkuskv"
type input "[EMAIL_ADDRESS][DOMAIN_NAME]"
click at [557, 202] on div "🇺🇦 +380" at bounding box center [552, 202] width 33 height 22
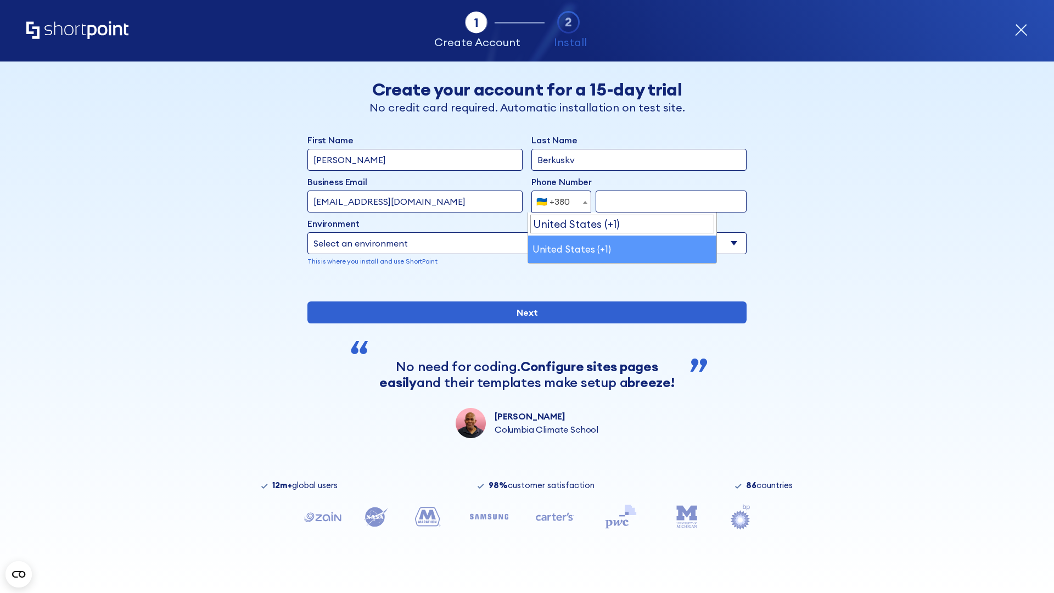
select select "+1"
type input "2025550123"
select select "Microsoft 365"
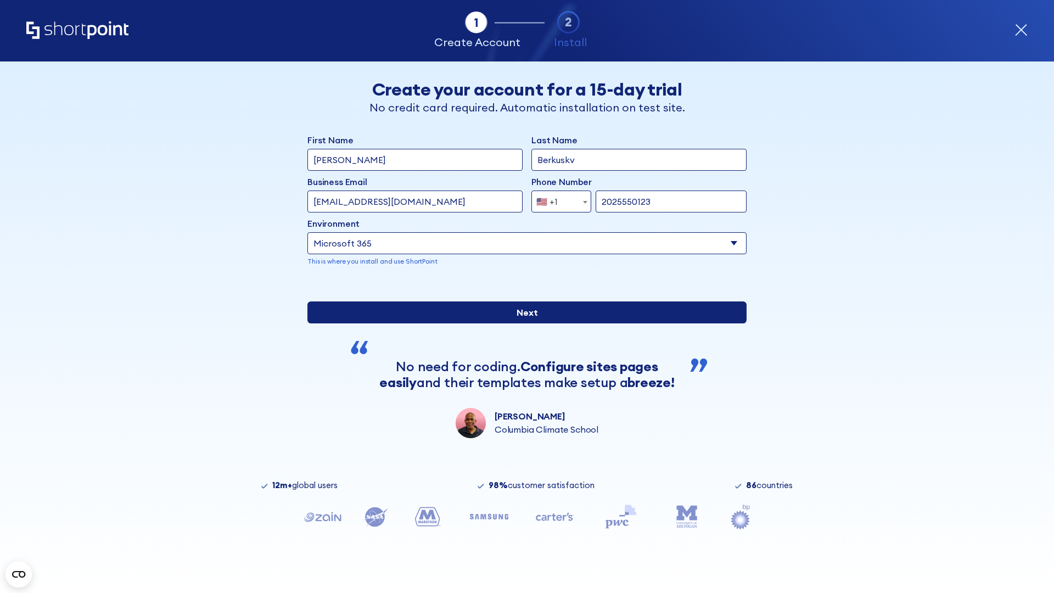
type input "2025550123"
click at [523, 323] on input "Next" at bounding box center [526, 312] width 439 height 22
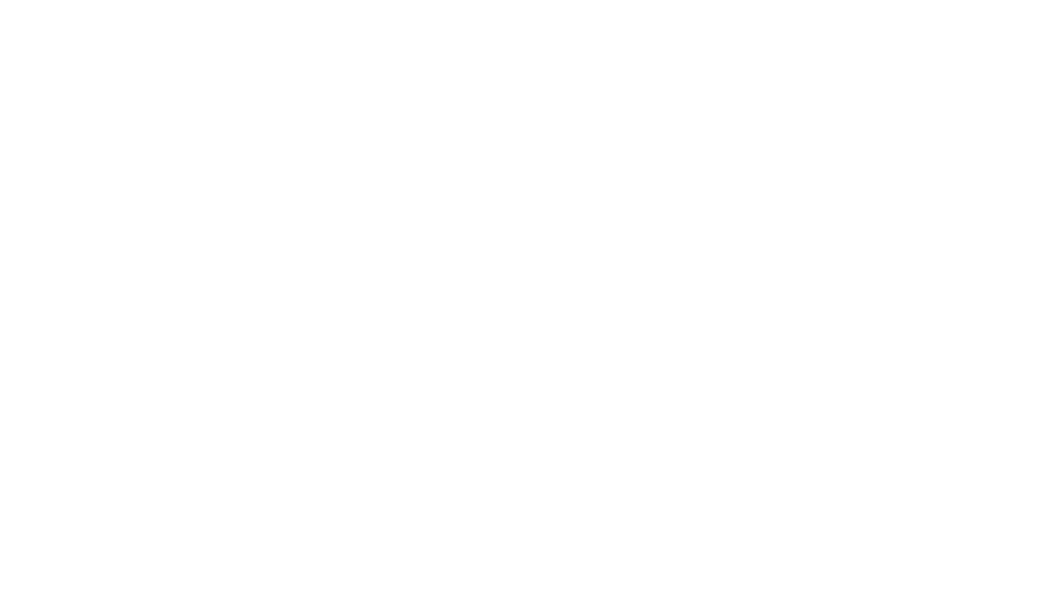
type input "Archebald"
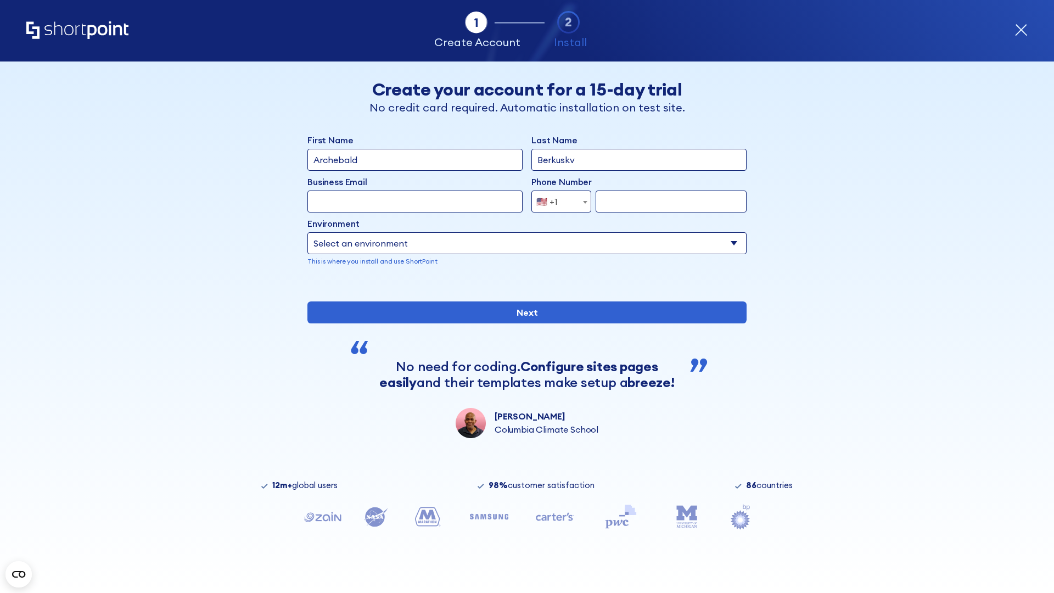
type input "Berkuskv"
type input "[EMAIL_ADDRESS][DOMAIN_NAME]"
type input "2125556789"
select select "SharePoint 2019 (On-Premise)"
type input "2125556789"
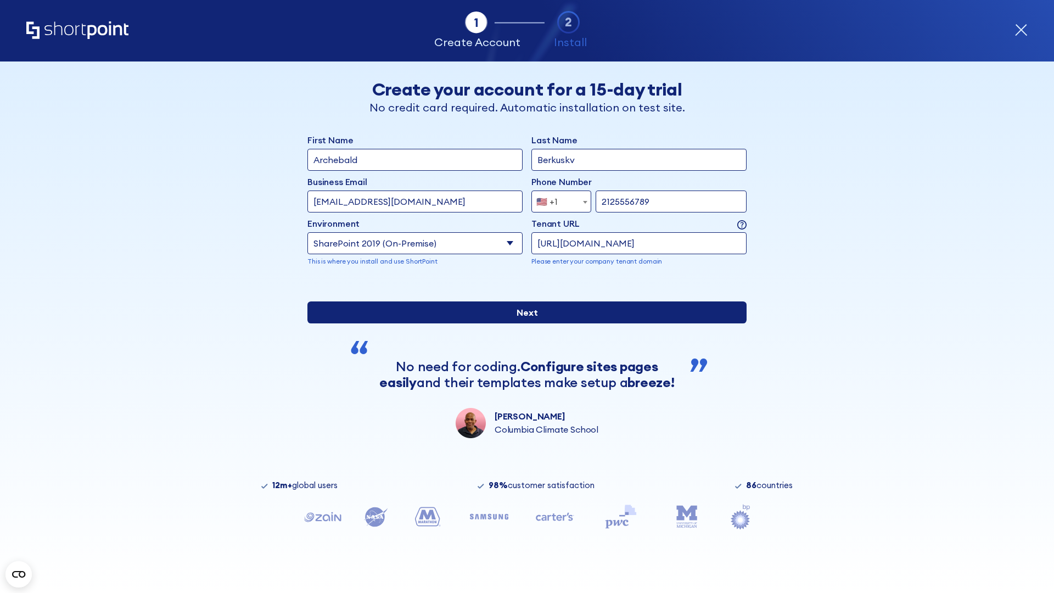
type input "https://contoso.sharepoint.xyz"
click at [523, 323] on input "Next" at bounding box center [526, 312] width 439 height 22
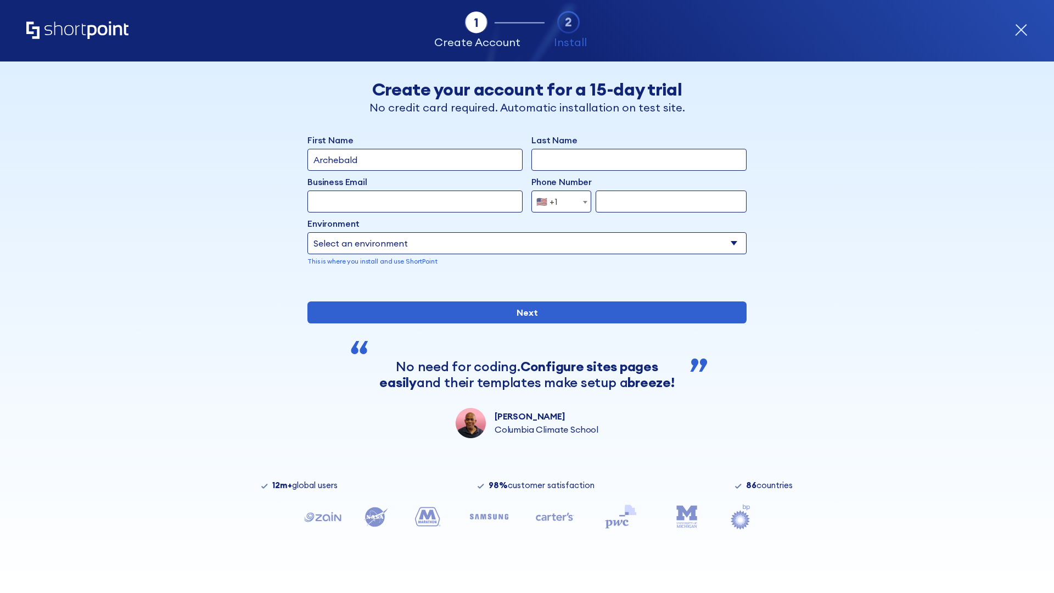
type input "Archebald"
type input "Berkuskv"
type input "[EMAIL_ADDRESS][DOMAIN_NAME]"
type input "2125556789"
select select "SharePoint 2019 (On-Premise)"
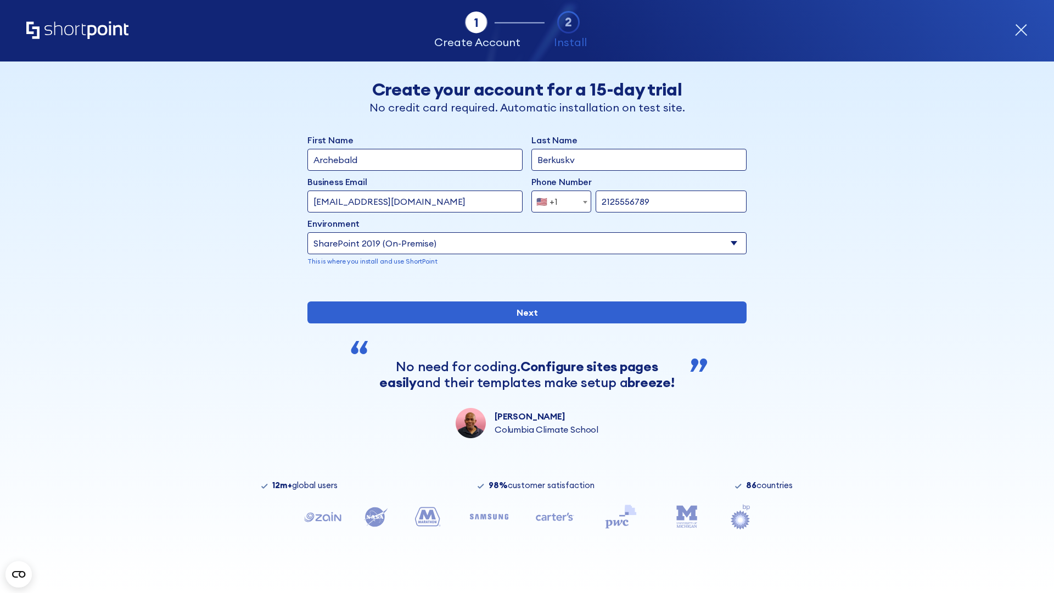
type input "2125556789"
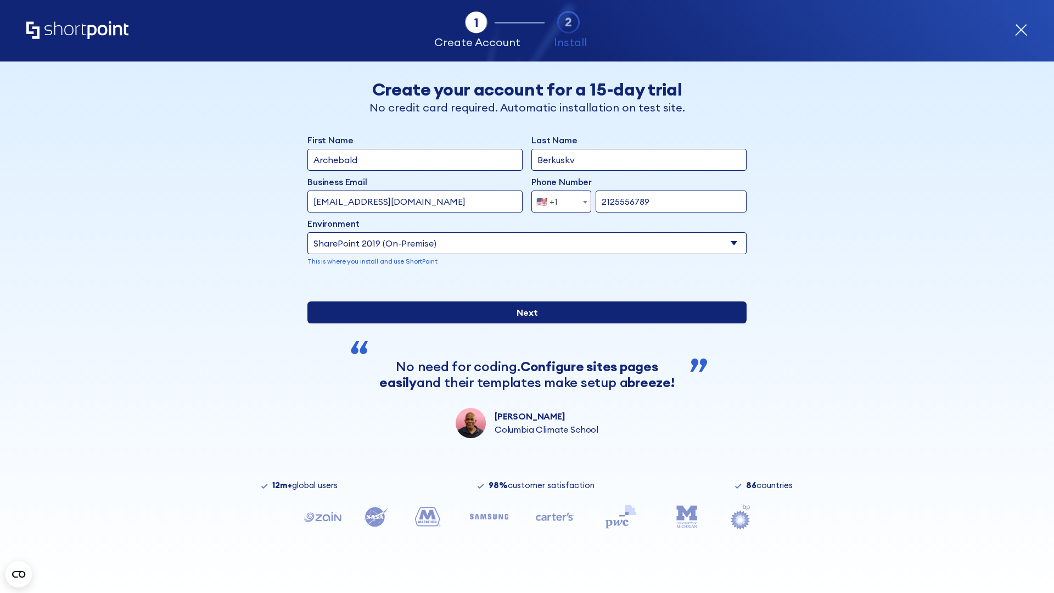
type input "[URL][DOMAIN_NAME][DOMAIN_NAME]"
click at [523, 368] on div "First Name Archebald Last Name Berkuskv Business Email Invalid Email Address [E…" at bounding box center [526, 285] width 439 height 305
click at [523, 323] on input "Next" at bounding box center [526, 312] width 439 height 22
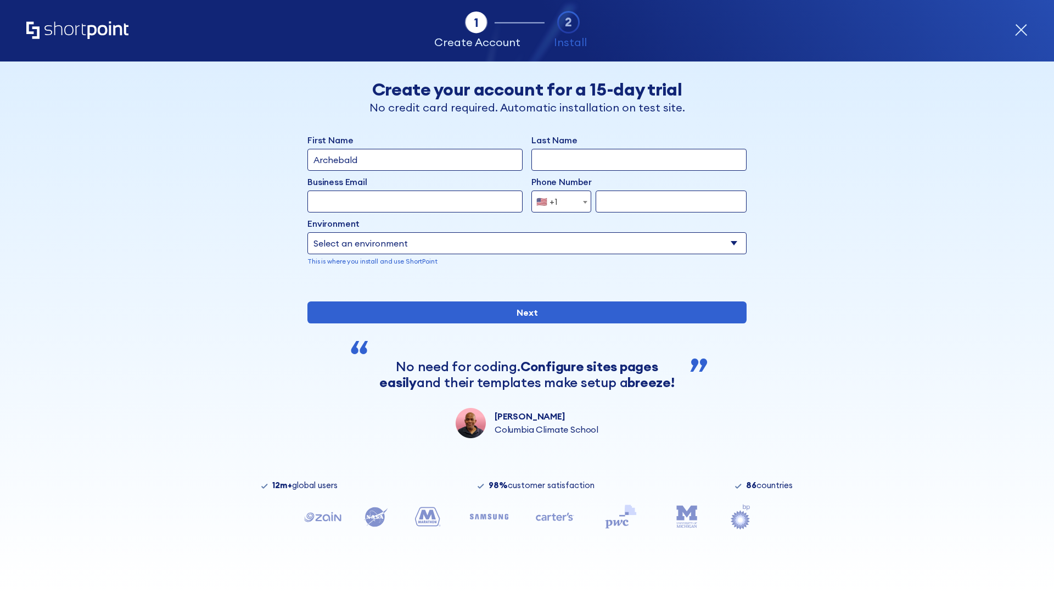
type input "Archebald"
type input "Berkuskv"
type input "[EMAIL_ADDRESS][DOMAIN_NAME]"
type input "2125556789"
select select "SharePoint 2019 (On-Premise)"
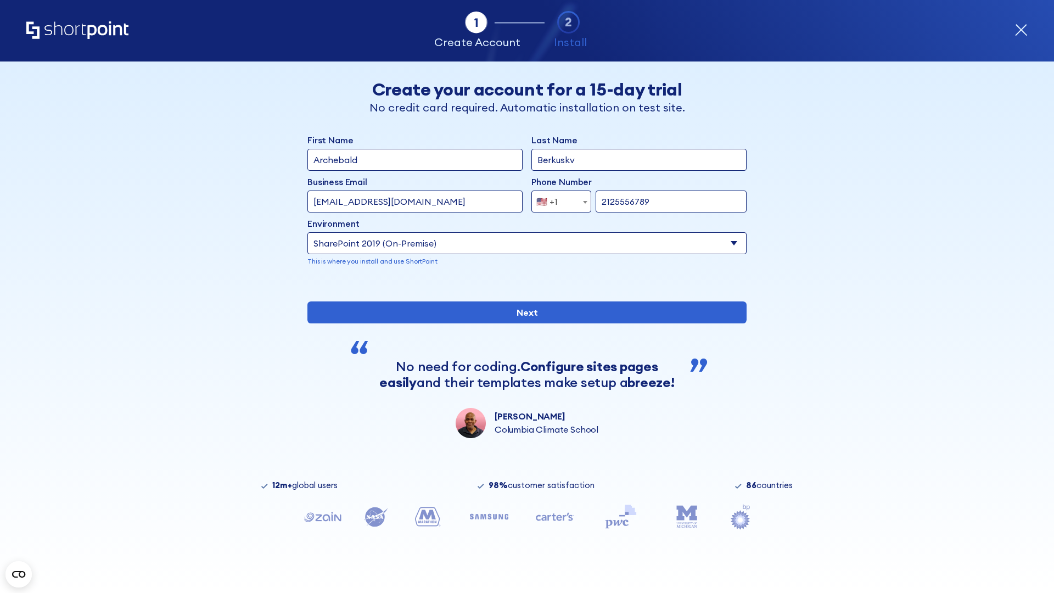
type input "2125556789"
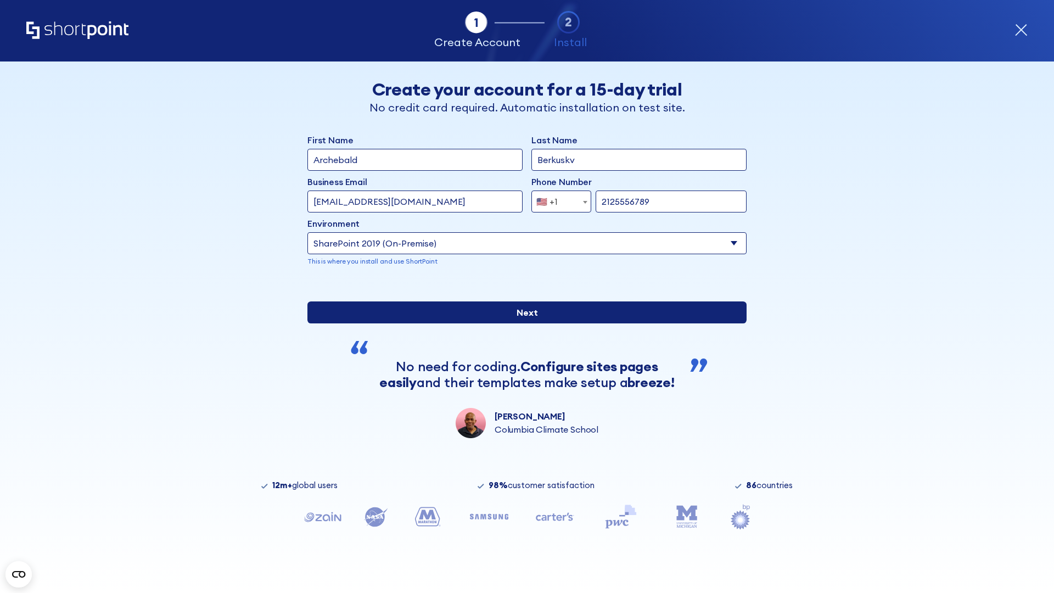
type input "[URL]"
click at [523, 323] on input "Next" at bounding box center [526, 312] width 439 height 22
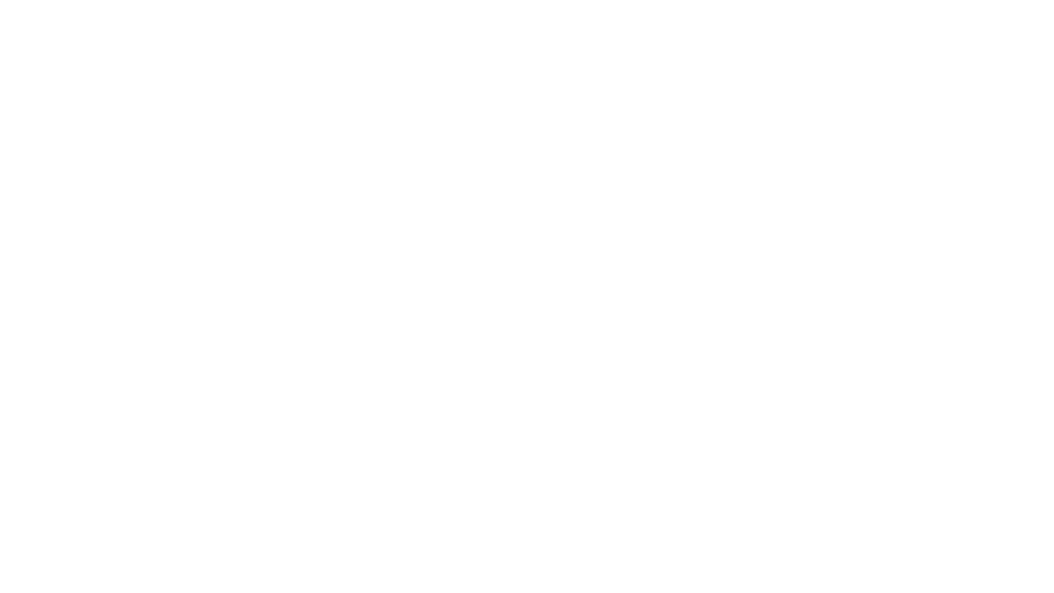
type input "Archebald"
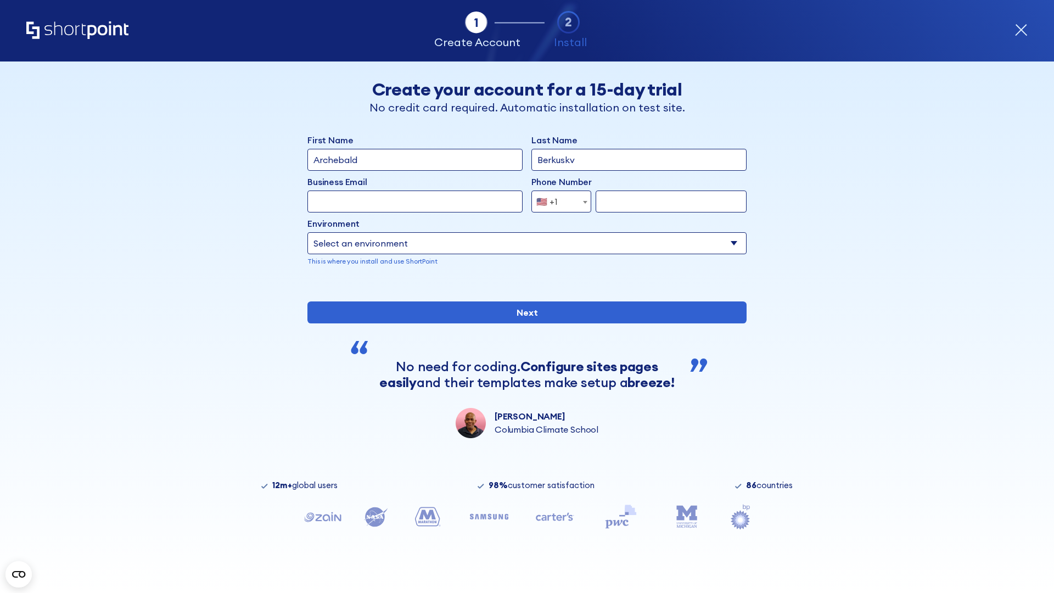
type input "Berkuskv"
type input "[EMAIL_ADDRESS][DOMAIN_NAME]"
type input "2125556789"
select select "SharePoint 2019 (On-Premise)"
type input "2125556789"
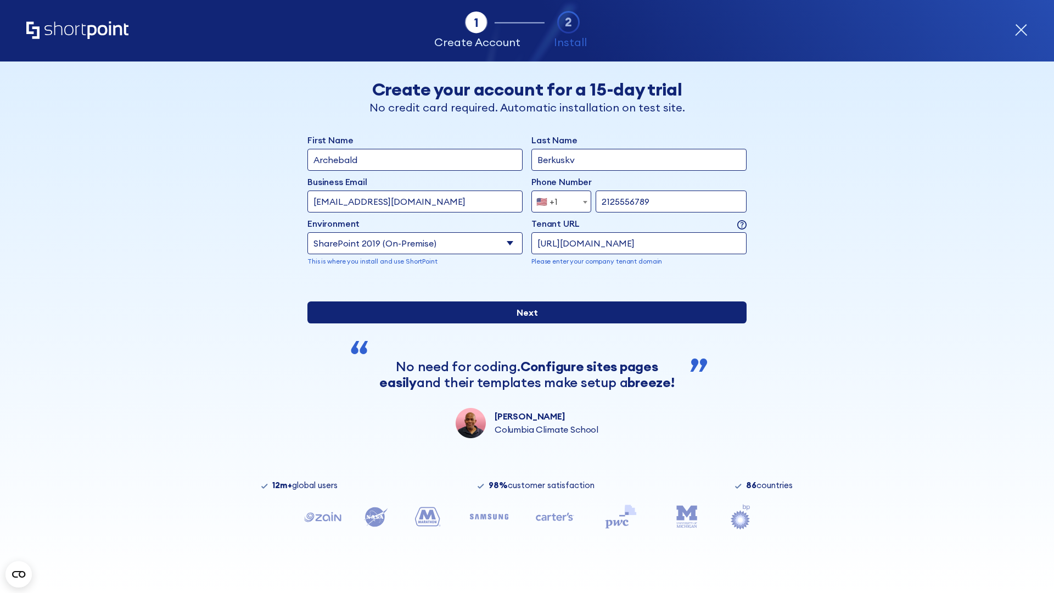
type input "https://sharepoint.com.evil.com"
click at [523, 323] on input "Next" at bounding box center [526, 312] width 439 height 22
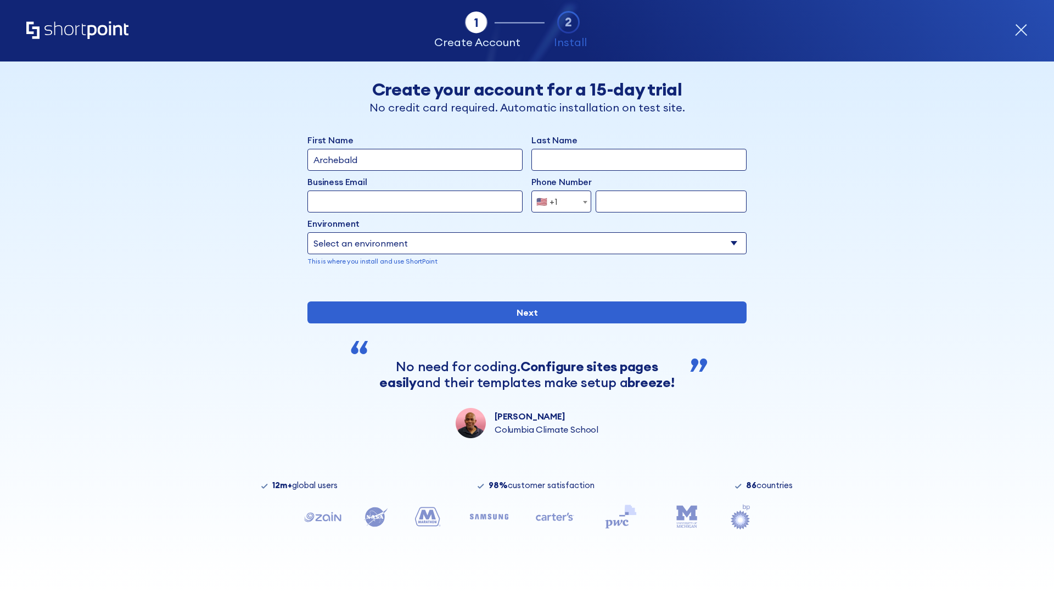
type input "Archebald"
type input "Berkuskv"
type input "[EMAIL_ADDRESS][DOMAIN_NAME]"
type input "2125556789"
select select "SharePoint 2019 (On-Premise)"
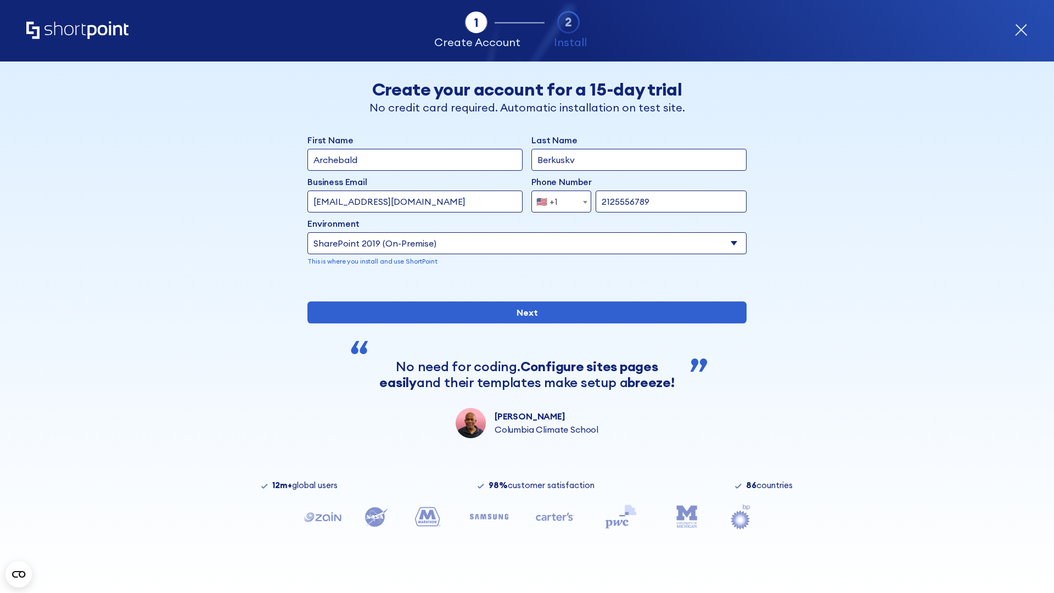
type input "2125556789"
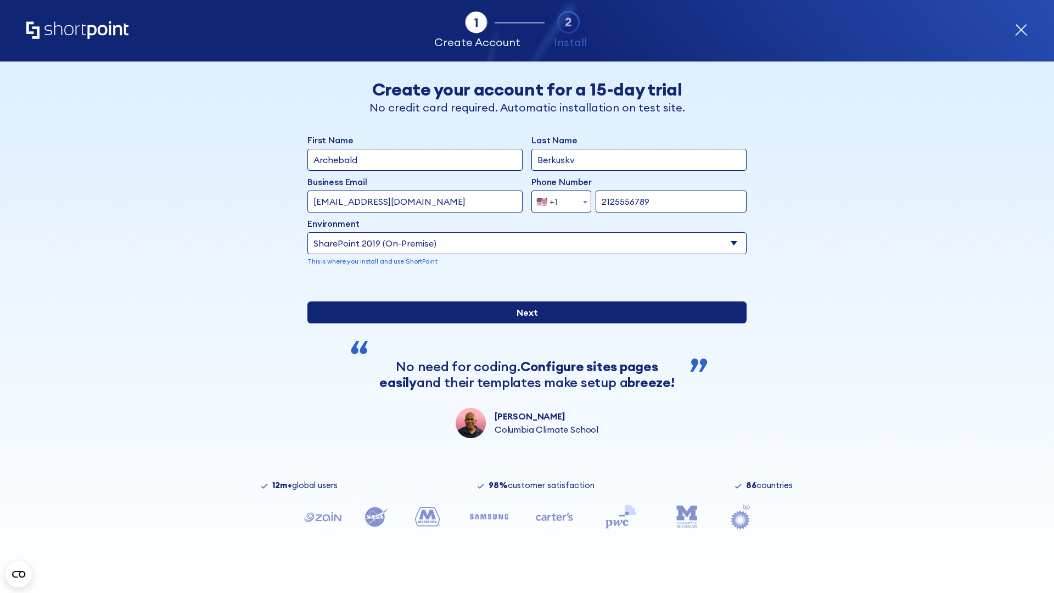
type input "[URL][DOMAIN_NAME]"
click at [523, 323] on input "Next" at bounding box center [526, 312] width 439 height 22
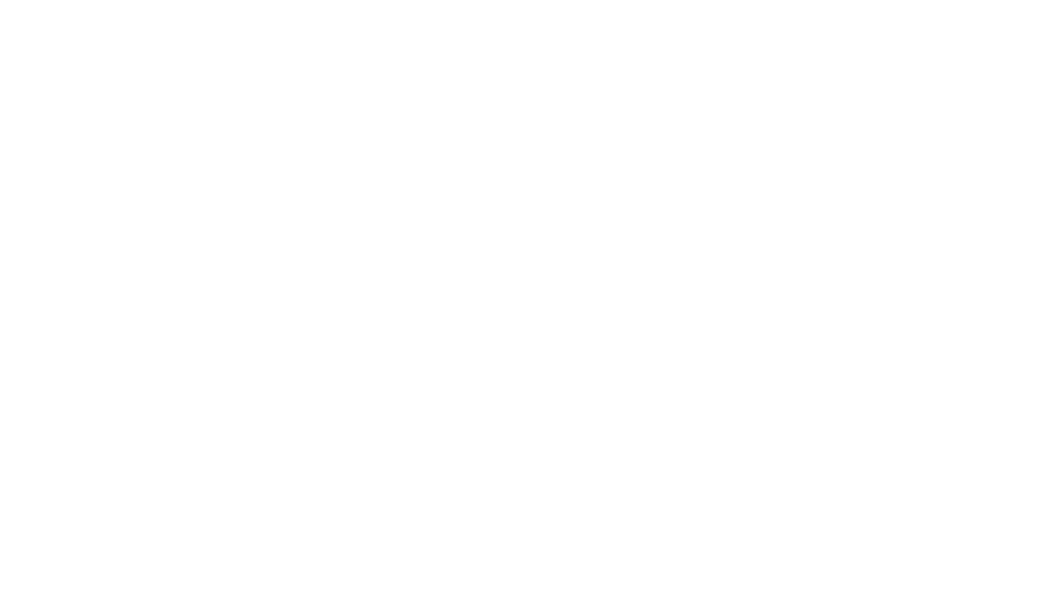
type input "Archebald"
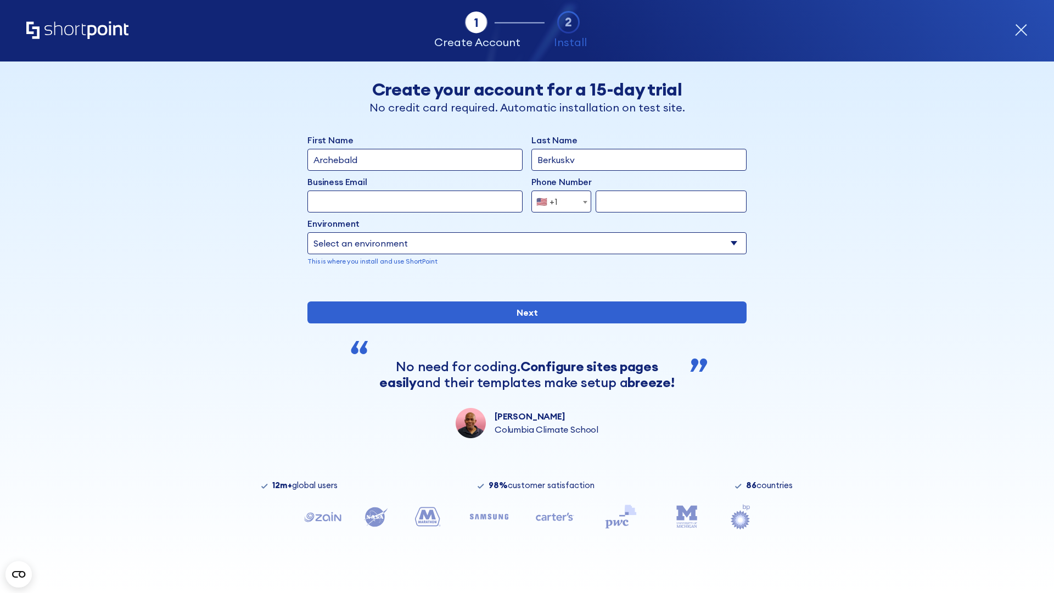
type input "Berkuskv"
type input "[EMAIL_ADDRESS][DOMAIN_NAME]"
type input "2125556789"
select select "SharePoint 2019 (On-Premise)"
type input "2125556789"
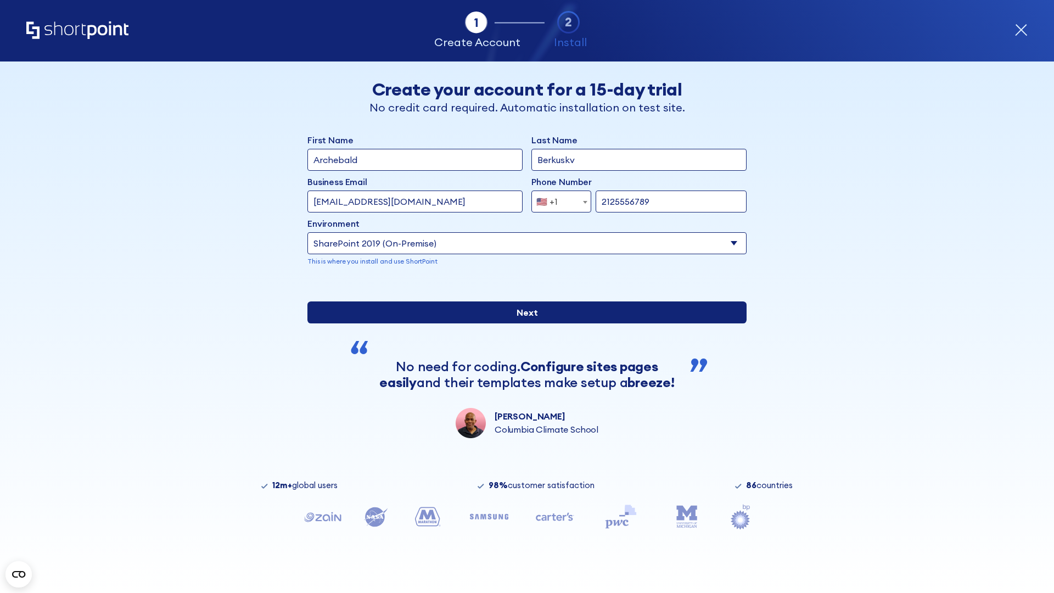
type input "https://project.sharepoint.cn"
click at [523, 365] on div "First Name Archebald Last Name Berkuskv Business Email Invalid Email Address [E…" at bounding box center [526, 285] width 439 height 305
click at [523, 323] on input "Next" at bounding box center [526, 312] width 439 height 22
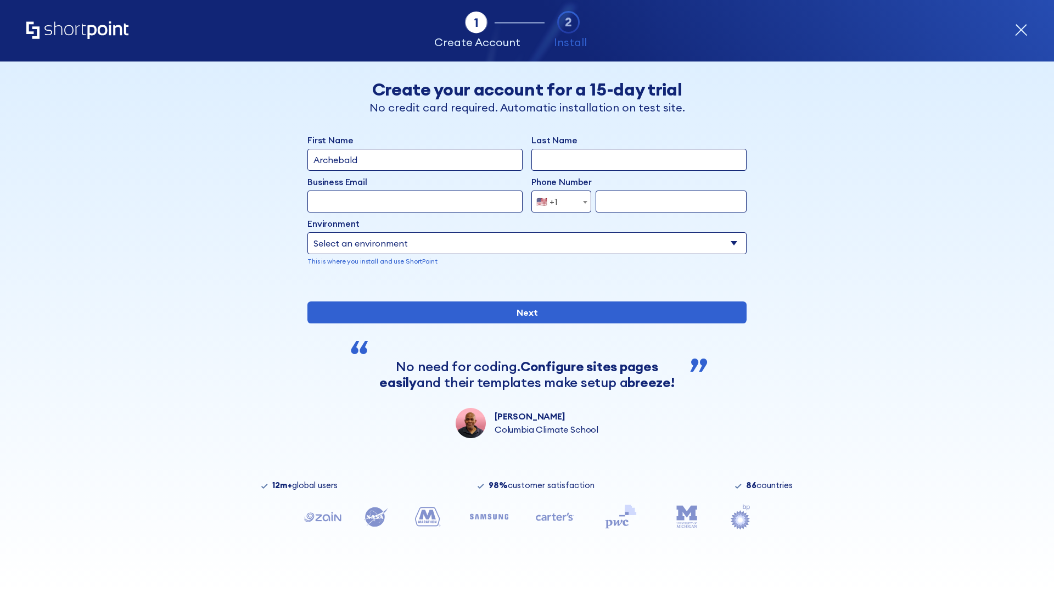
type input "Archebald"
type input "Berkuskv"
type input "[EMAIL_ADDRESS][DOMAIN_NAME]"
type input "2125556789"
select select "SharePoint 2019 (On-Premise)"
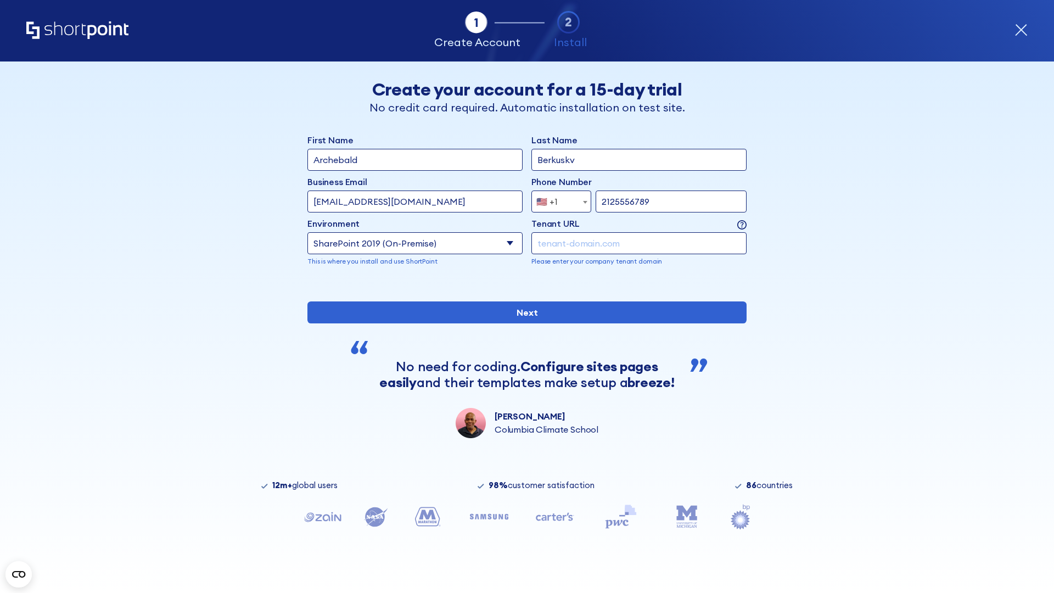
type input "2125556789"
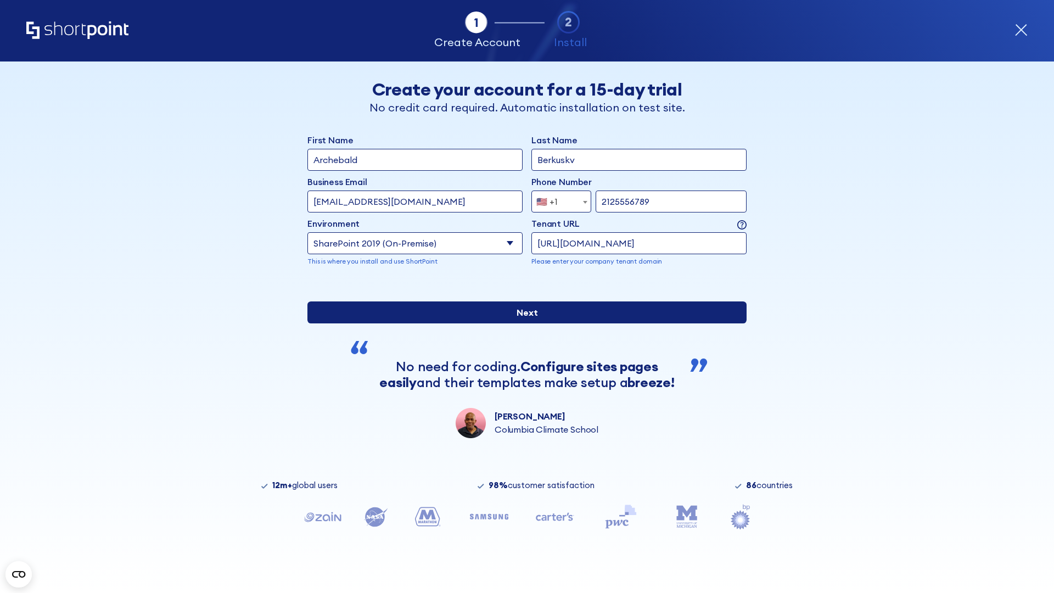
type input "https://intranet.sharepoint.de"
click at [523, 361] on div "First Name Archebald Last Name Berkuskv Business Email Invalid Email Address [E…" at bounding box center [526, 285] width 439 height 305
click at [523, 323] on input "Next" at bounding box center [526, 312] width 439 height 22
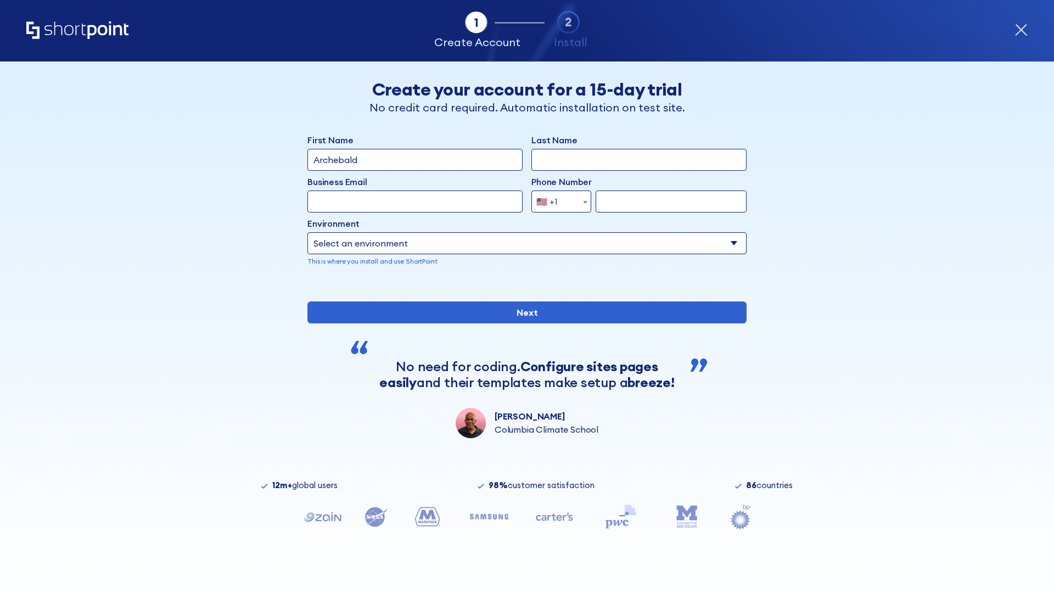
type input "Archebald"
type input "Berkuskv"
type input "[EMAIL_ADDRESS][DOMAIN_NAME]"
type input "2125556789"
select select "SharePoint 2019 (On-Premise)"
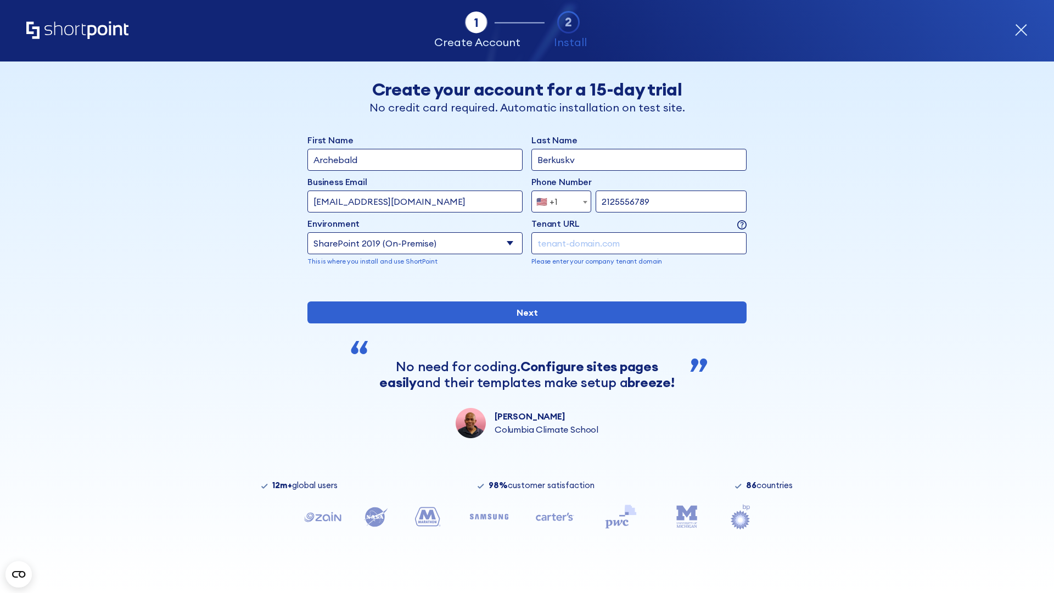
type input "2125556789"
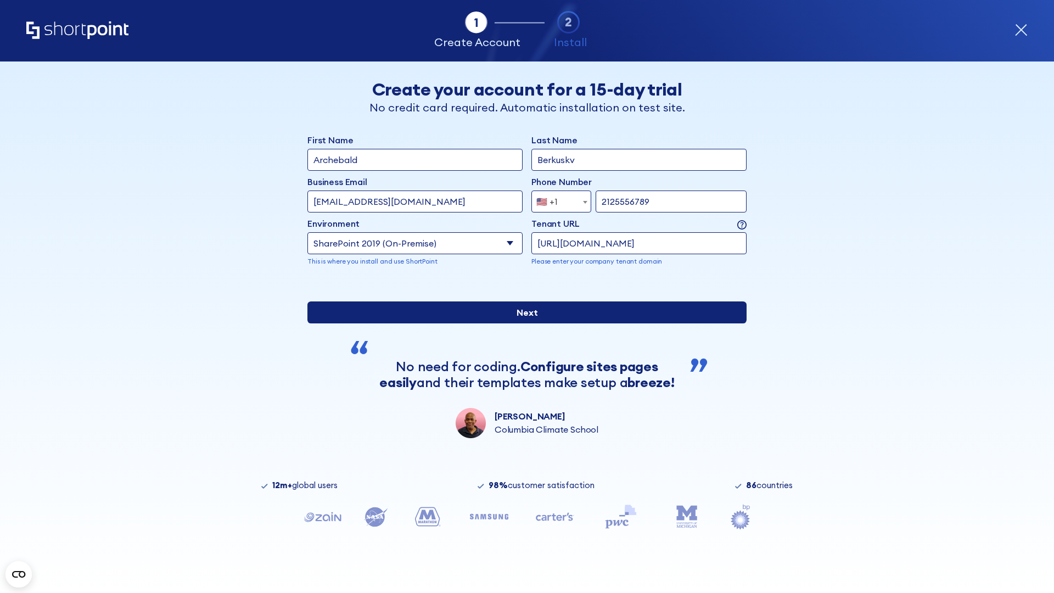
type input "[URL][DOMAIN_NAME]"
click at [523, 323] on input "Next" at bounding box center [526, 312] width 439 height 22
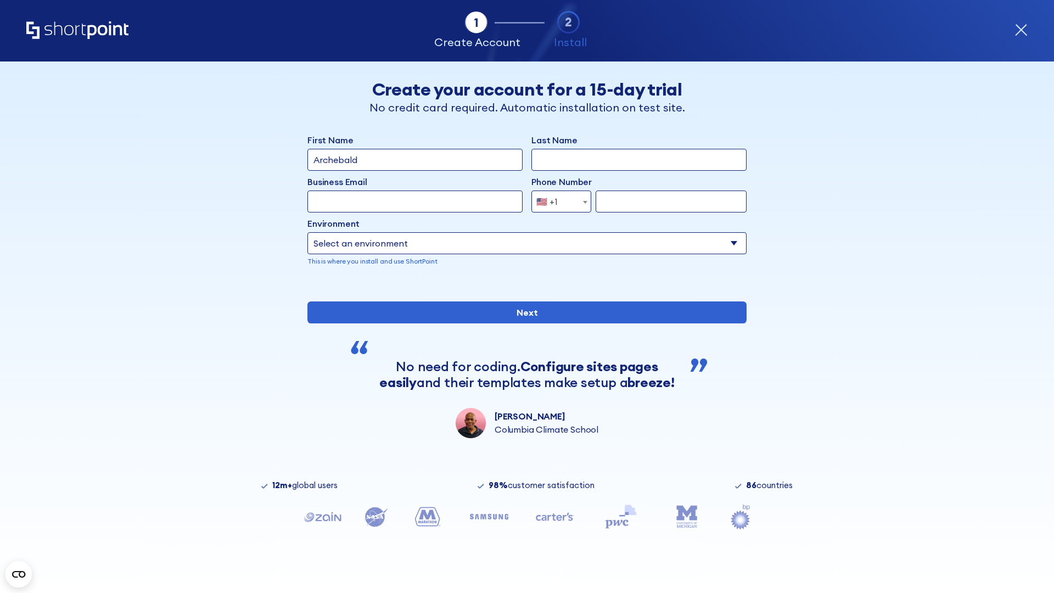
type input "Archebald"
type input "Berkuskv"
type input "[EMAIL_ADDRESS][DOMAIN_NAME]"
type input "2125556789"
select select "SharePoint 2019 (On-Premise)"
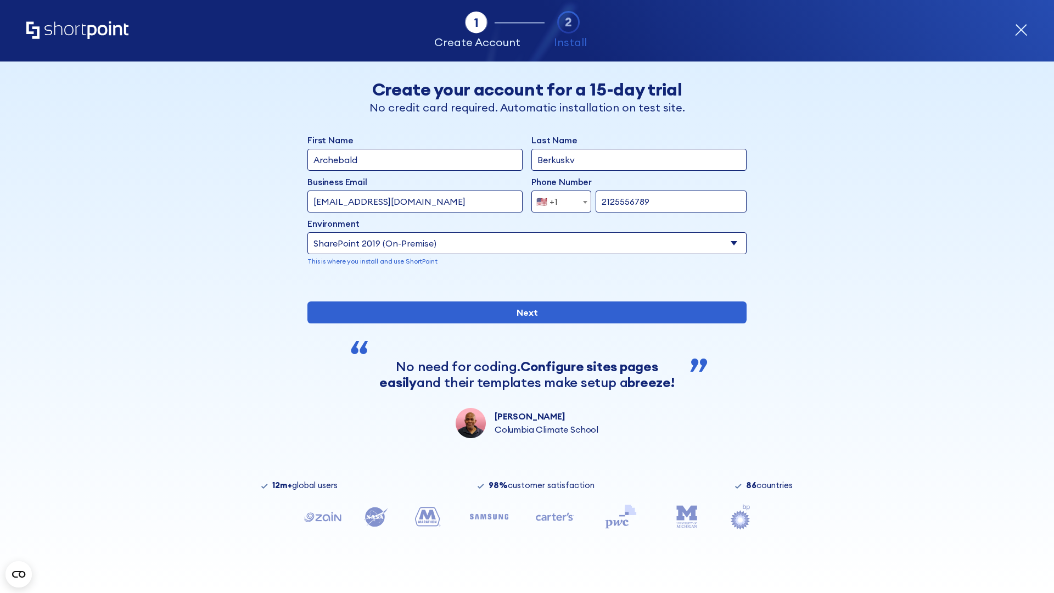
type input "2125556789"
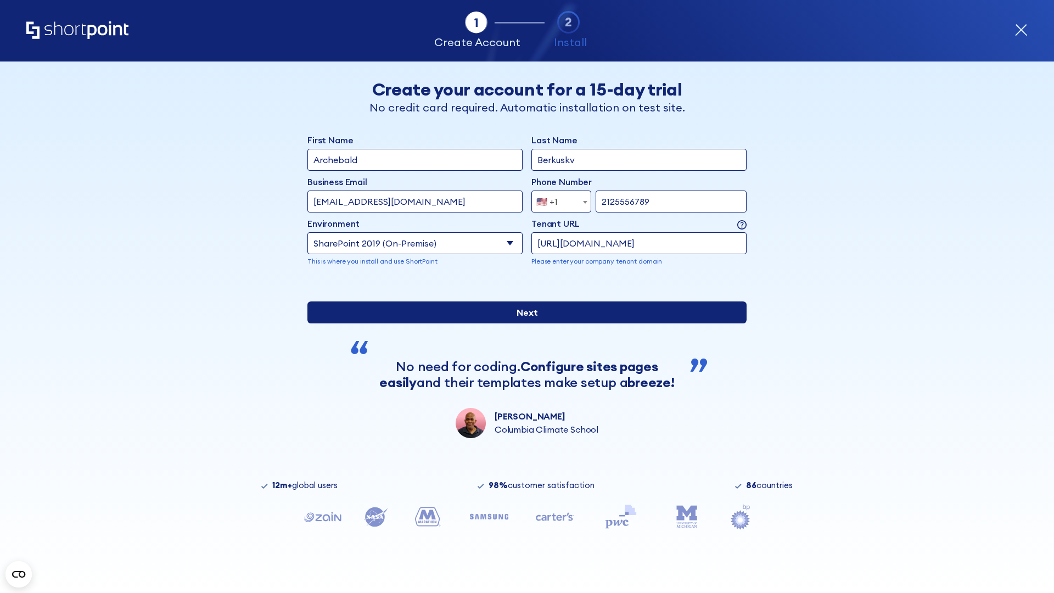
type input "[URL][DOMAIN_NAME]"
click at [523, 361] on div "First Name Archebald Last Name Berkuskv Business Email Invalid Email Address [E…" at bounding box center [526, 285] width 439 height 305
click at [523, 323] on input "Next" at bounding box center [526, 312] width 439 height 22
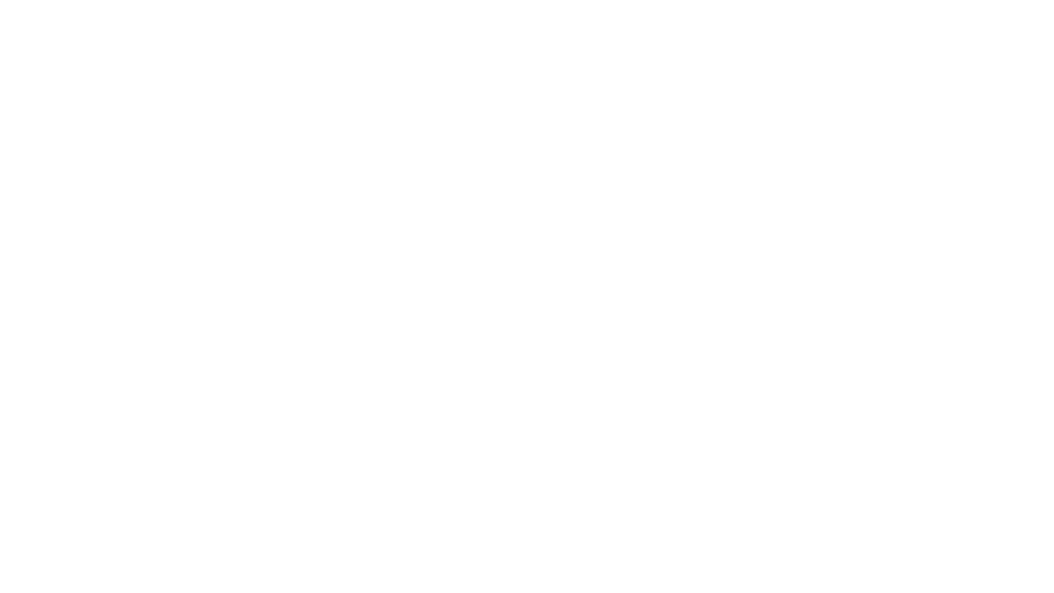
type input "Archebald"
type input "Berkuskv"
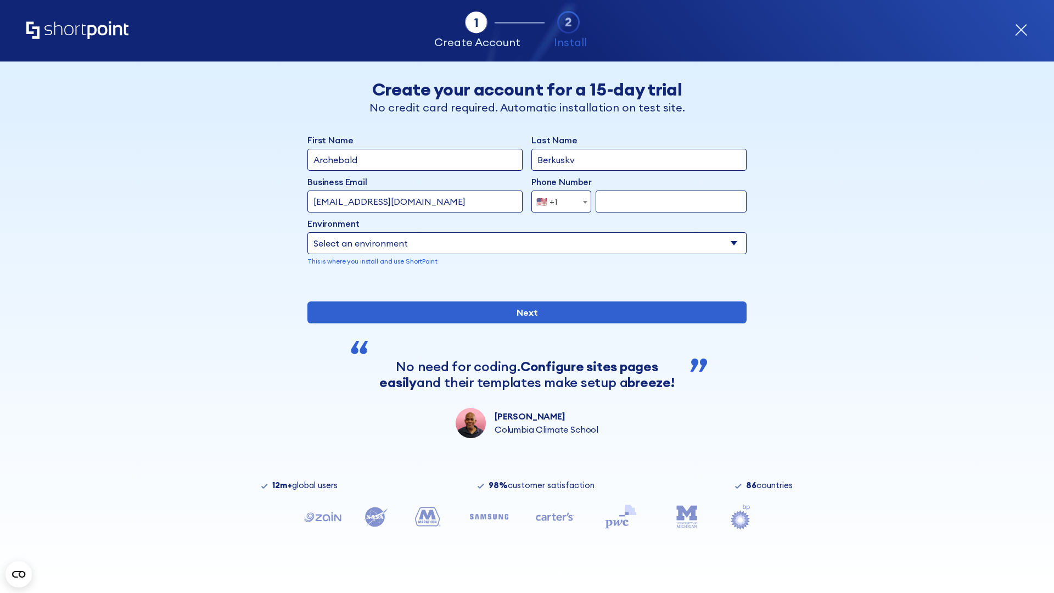
type input "[EMAIL_ADDRESS][DOMAIN_NAME]"
type input "2125556789"
select select "SharePoint 2019 (On-Premise)"
type input "2125556789"
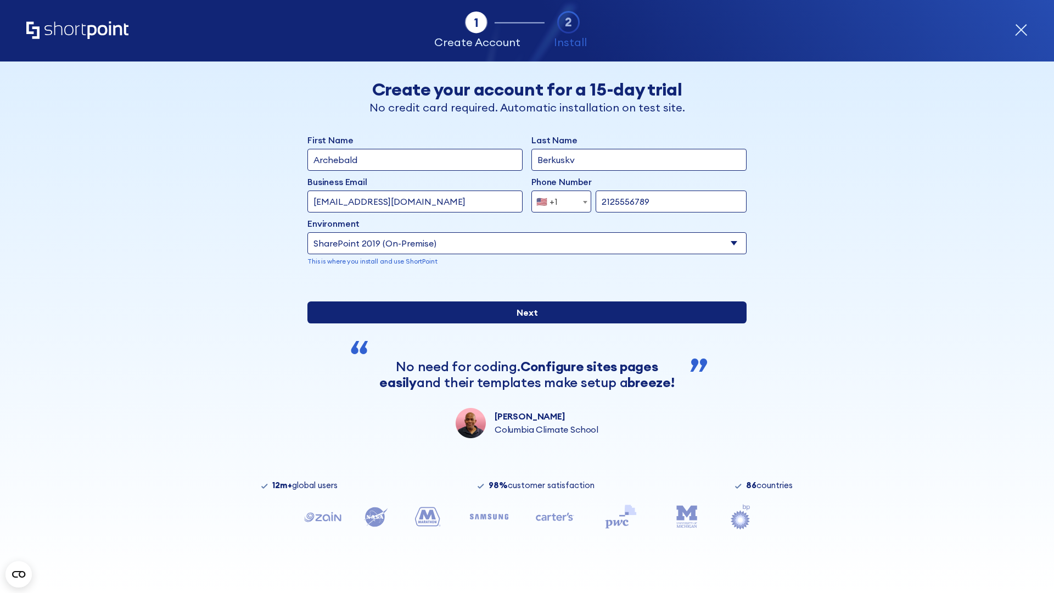
type input "https://team.dps.mil"
click at [523, 375] on div "First Name Archebald Last Name Berkuskv Business Email Invalid Email Address te…" at bounding box center [526, 285] width 439 height 305
click at [523, 323] on input "Next" at bounding box center [526, 312] width 439 height 22
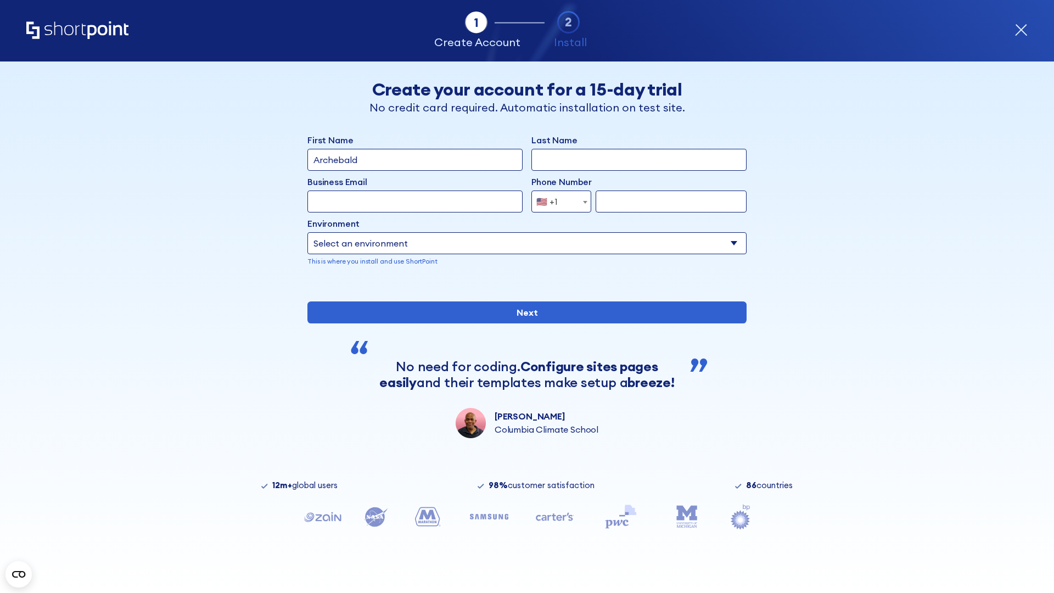
type input "Archebald"
type input "Berkuskv"
type input "[EMAIL_ADDRESS][DOMAIN_NAME]"
type input "2125556789"
select select "SharePoint 2016 (On-Premise)"
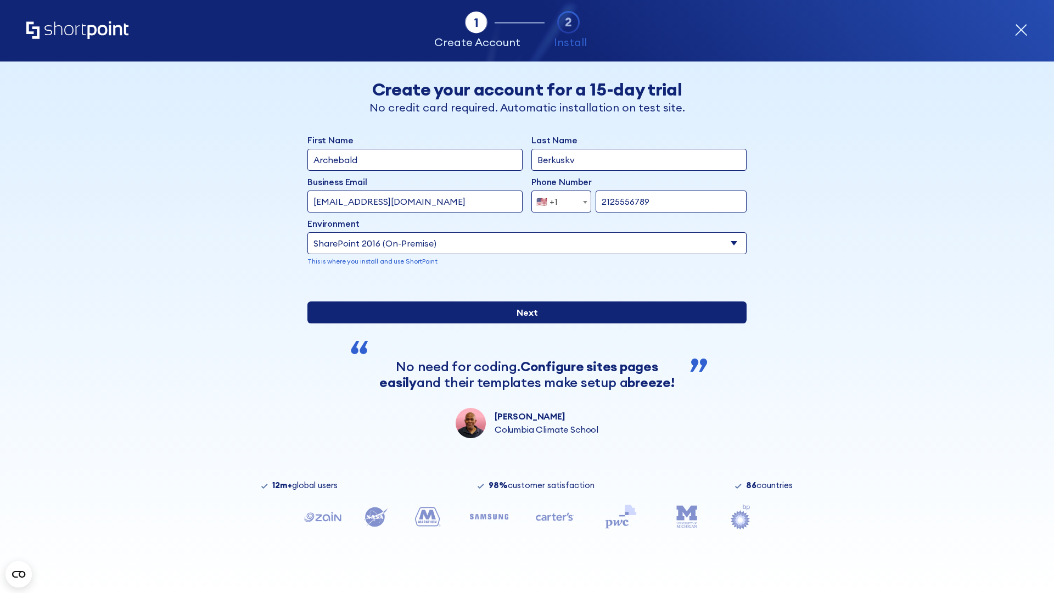
type input "2125556789"
click at [523, 361] on div "First Name Archebald Last Name Berkuskv Business Email Invalid Email Address te…" at bounding box center [526, 285] width 439 height 305
click at [523, 323] on input "Next" at bounding box center [526, 312] width 439 height 22
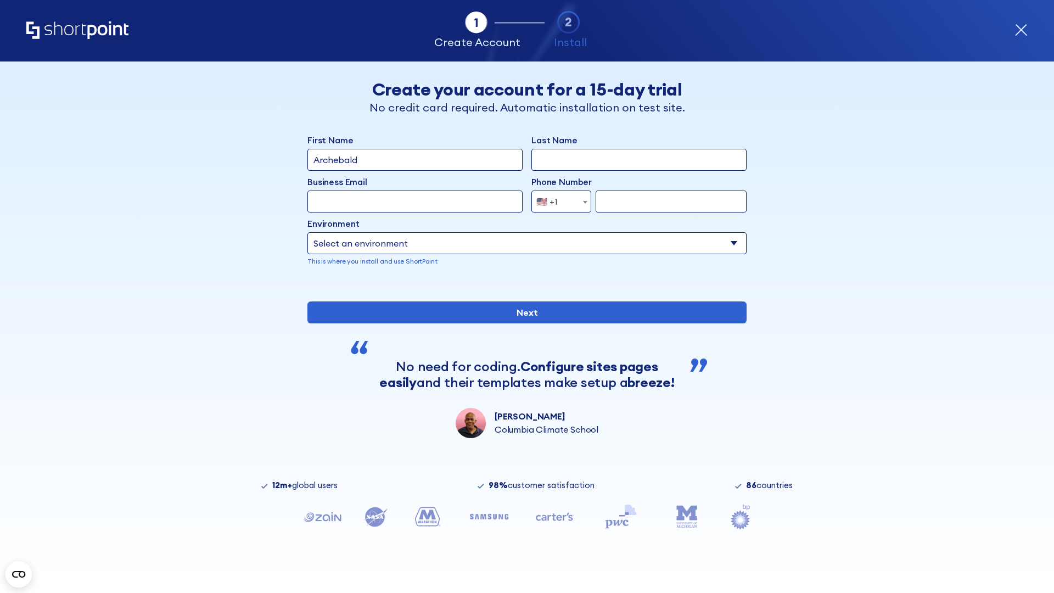
type input "Archebald"
type input "Berkuskv"
type input "[EMAIL_ADDRESS][DOMAIN_NAME]"
type input "2125556789"
select select "SharePoint 2013 (On-Premise)"
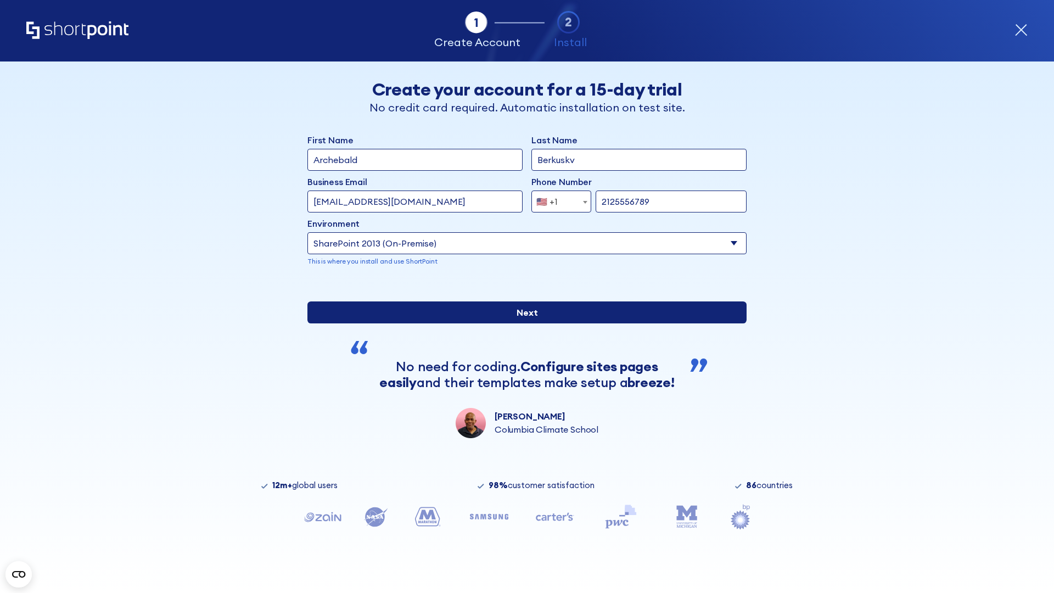
type input "2125556789"
click at [523, 323] on input "Next" at bounding box center [526, 312] width 439 height 22
